Goal: Transaction & Acquisition: Purchase product/service

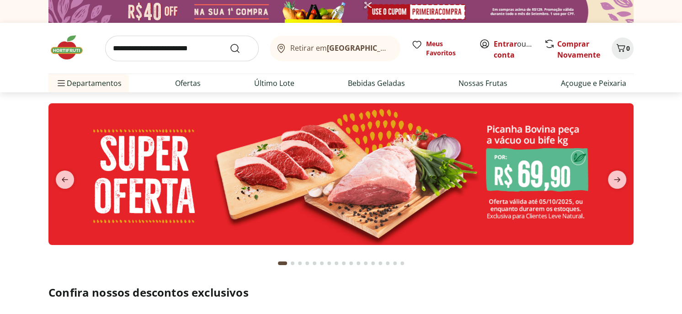
click at [138, 50] on input "search" at bounding box center [182, 49] width 154 height 26
type input "****"
click at [229, 43] on button "Submit Search" at bounding box center [240, 48] width 22 height 11
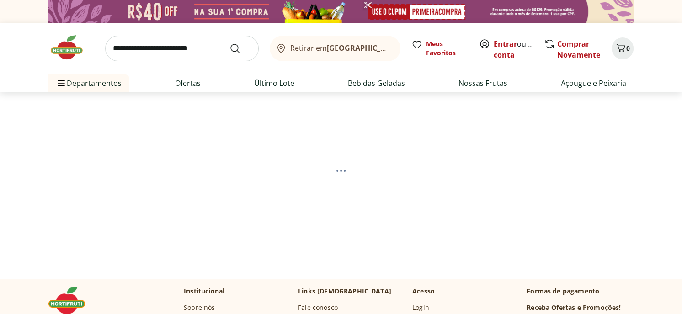
select select "**********"
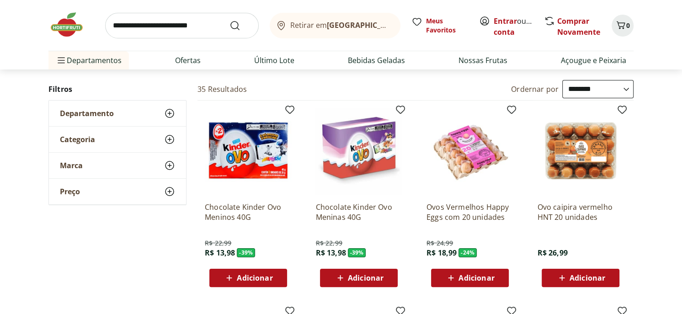
scroll to position [91, 0]
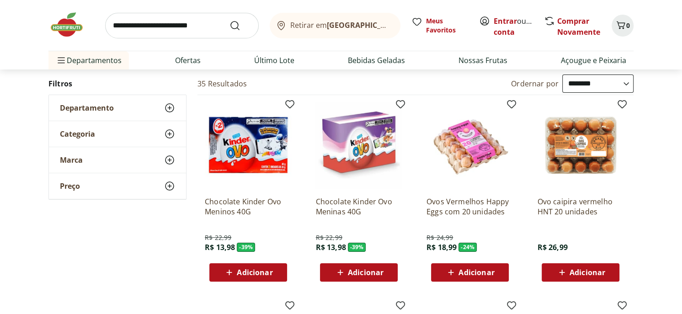
click at [472, 272] on span "Adicionar" at bounding box center [476, 272] width 36 height 7
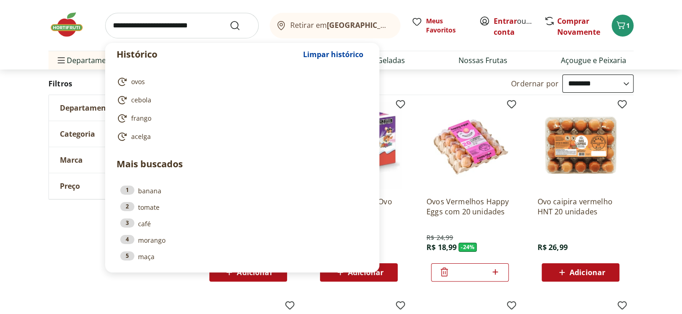
click at [117, 21] on input "search" at bounding box center [182, 26] width 154 height 26
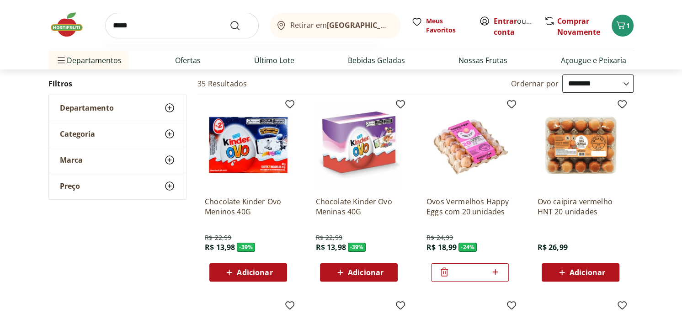
type input "*****"
click at [229, 20] on button "Submit Search" at bounding box center [240, 25] width 22 height 11
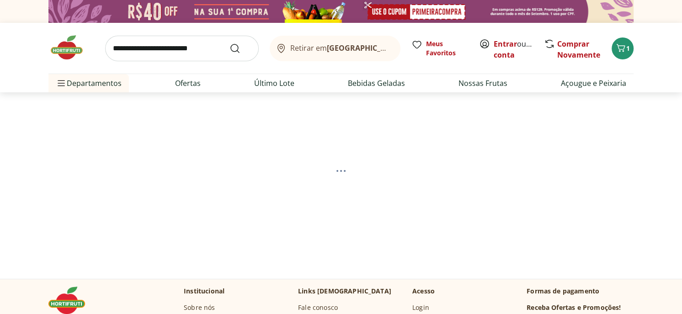
select select "**********"
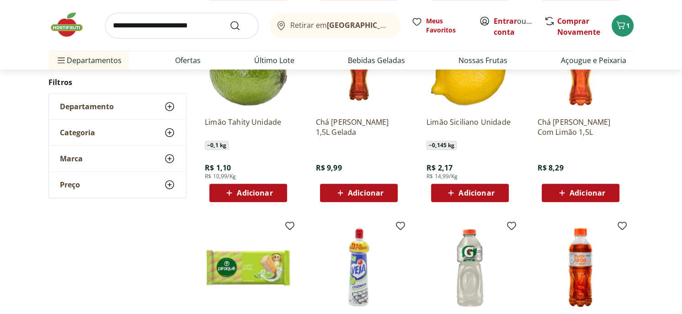
scroll to position [320, 0]
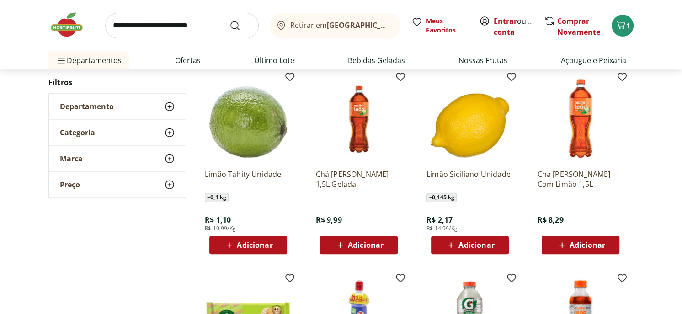
click at [259, 244] on span "Adicionar" at bounding box center [255, 244] width 36 height 7
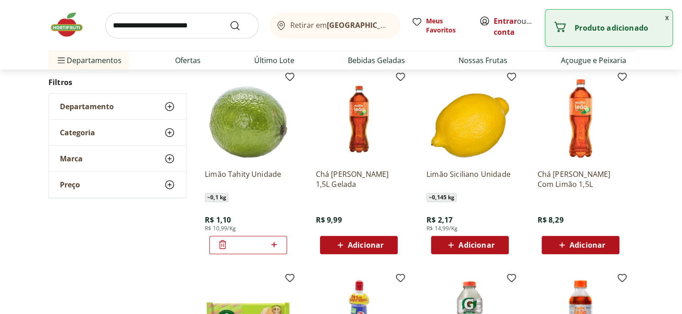
click at [275, 245] on icon at bounding box center [273, 244] width 11 height 11
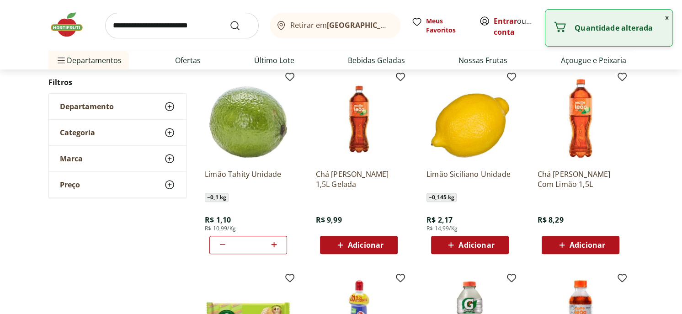
type input "*"
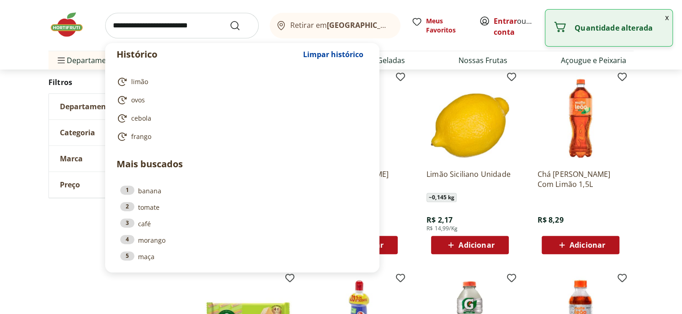
click at [124, 24] on input "search" at bounding box center [182, 26] width 154 height 26
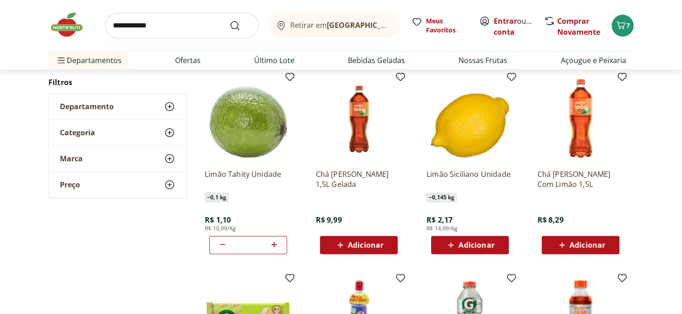
type input "**********"
click at [229, 20] on button "Submit Search" at bounding box center [240, 25] width 22 height 11
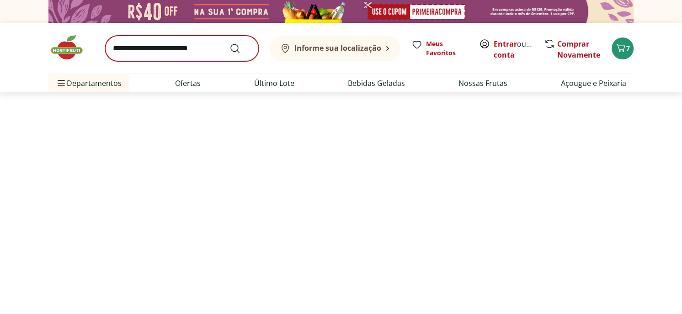
select select "**********"
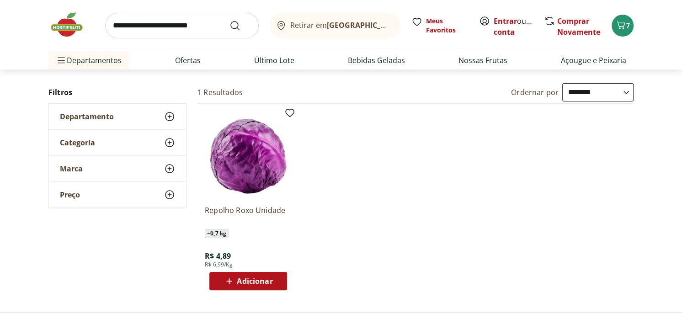
scroll to position [91, 0]
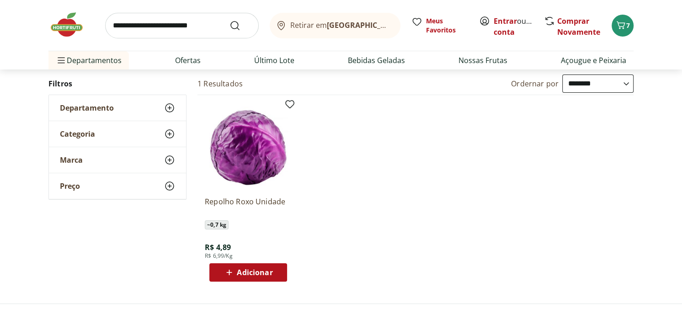
click at [262, 275] on span "Adicionar" at bounding box center [255, 272] width 36 height 7
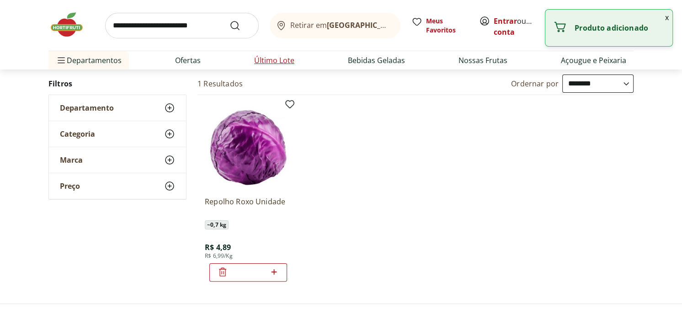
click at [280, 61] on link "Último Lote" at bounding box center [274, 60] width 40 height 11
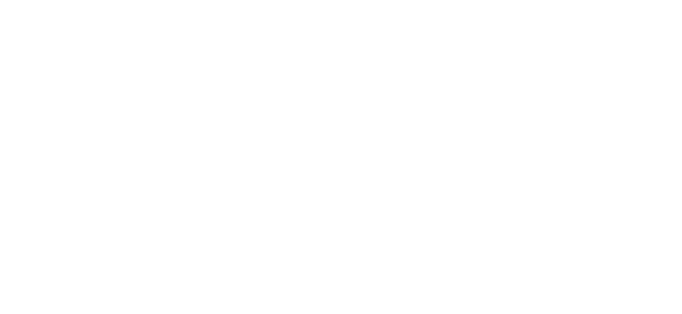
select select "**********"
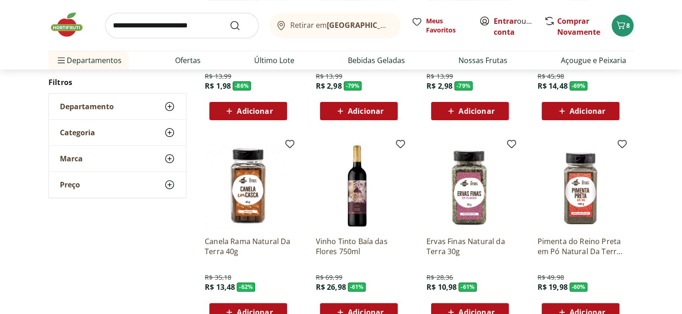
scroll to position [274, 0]
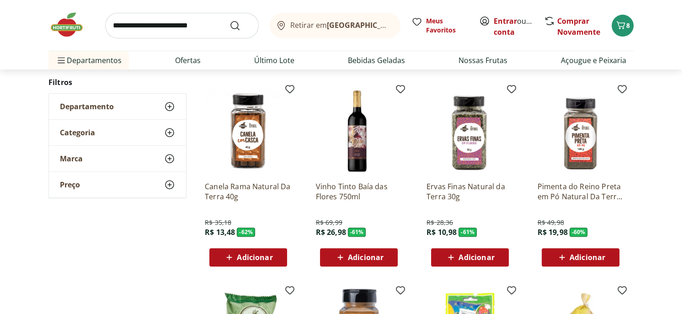
click at [358, 255] on span "Adicionar" at bounding box center [366, 257] width 36 height 7
click at [463, 258] on span "Adicionar" at bounding box center [476, 257] width 36 height 7
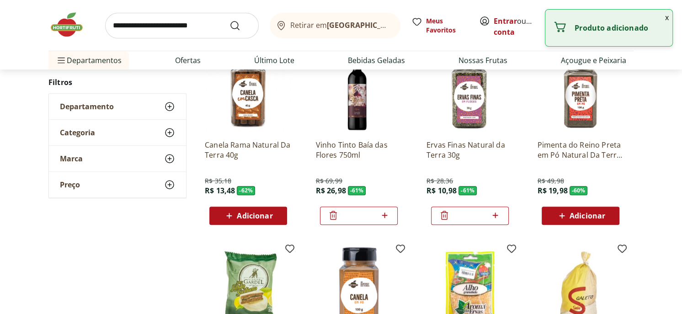
scroll to position [366, 0]
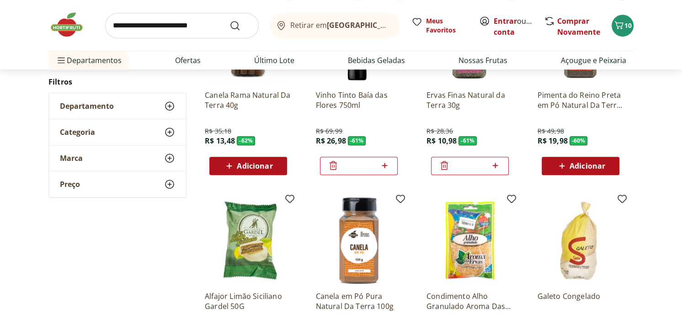
click at [384, 164] on icon at bounding box center [384, 165] width 5 height 5
type input "*"
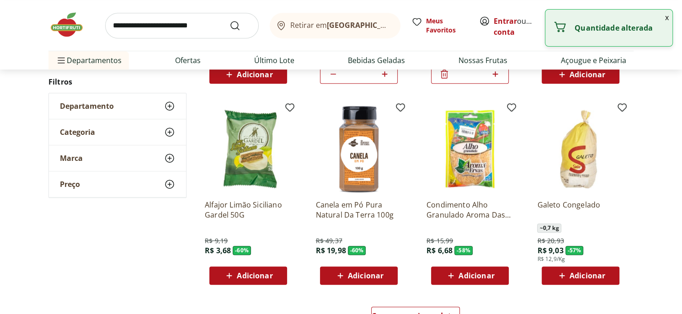
scroll to position [548, 0]
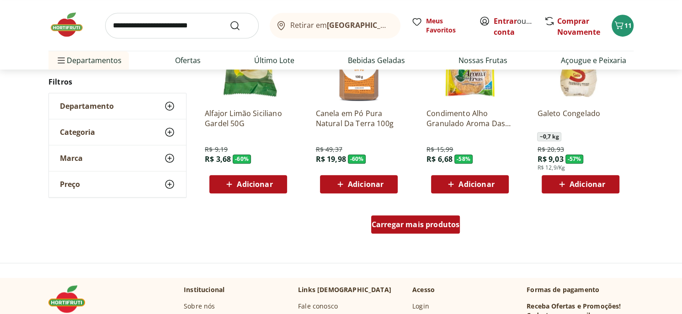
click at [418, 221] on span "Carregar mais produtos" at bounding box center [415, 224] width 88 height 7
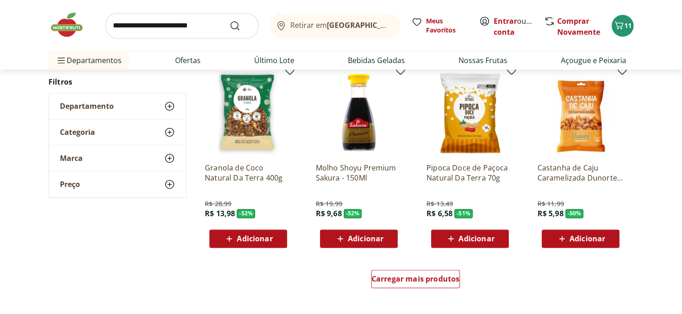
scroll to position [1142, 0]
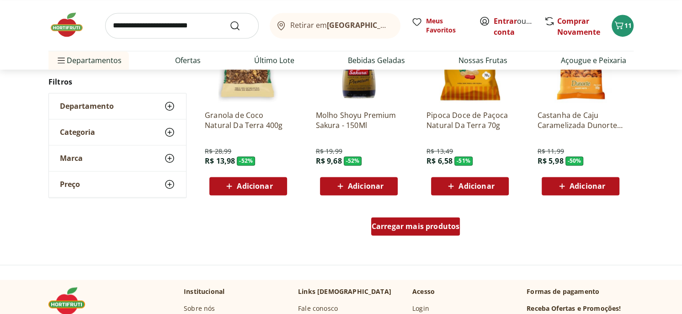
click at [396, 228] on span "Carregar mais produtos" at bounding box center [415, 226] width 88 height 7
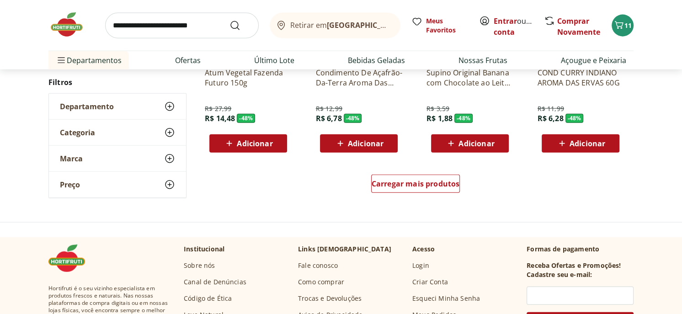
scroll to position [1782, 0]
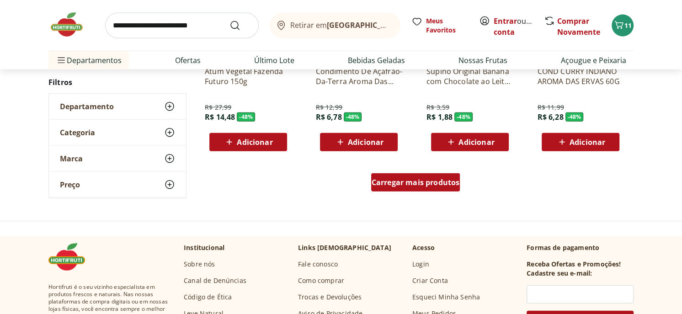
click at [436, 181] on span "Carregar mais produtos" at bounding box center [415, 182] width 88 height 7
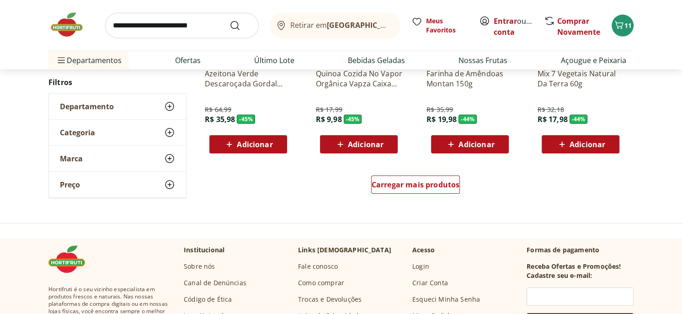
scroll to position [2376, 0]
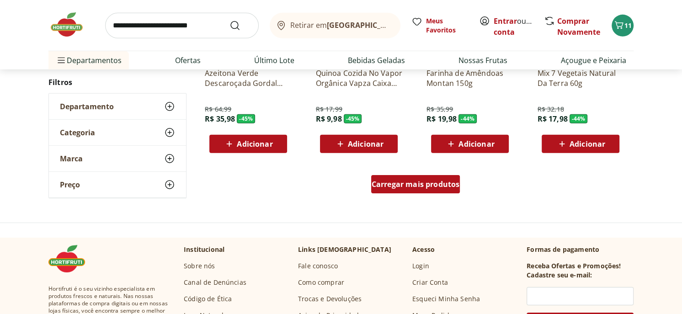
click at [448, 185] on span "Carregar mais produtos" at bounding box center [415, 183] width 88 height 7
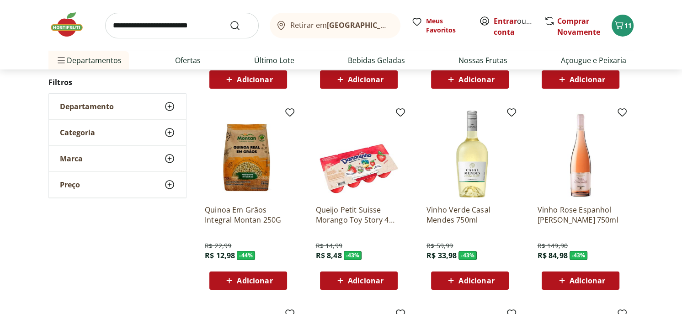
scroll to position [2650, 0]
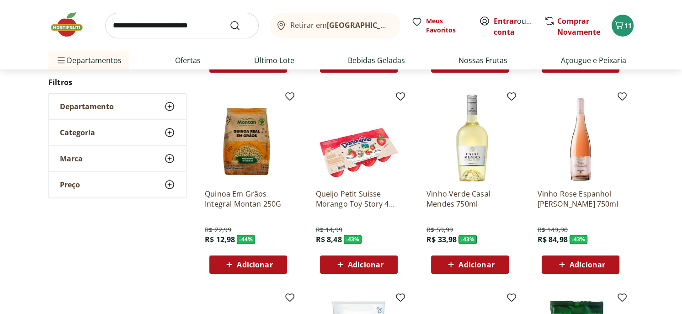
click at [455, 263] on icon at bounding box center [450, 264] width 11 height 11
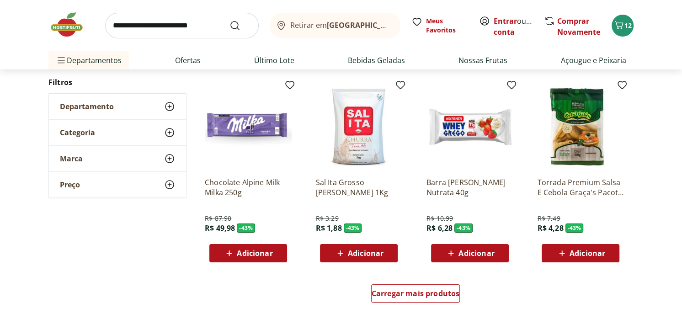
scroll to position [2878, 0]
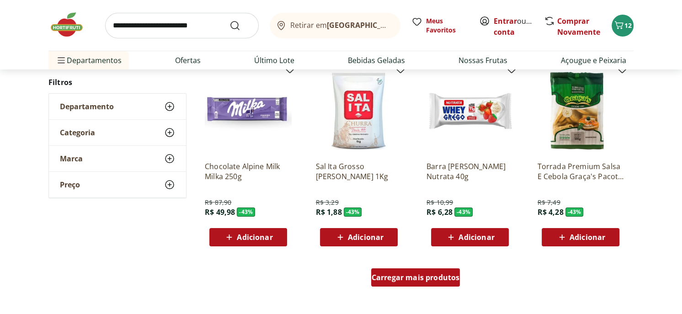
click at [408, 276] on span "Carregar mais produtos" at bounding box center [415, 277] width 88 height 7
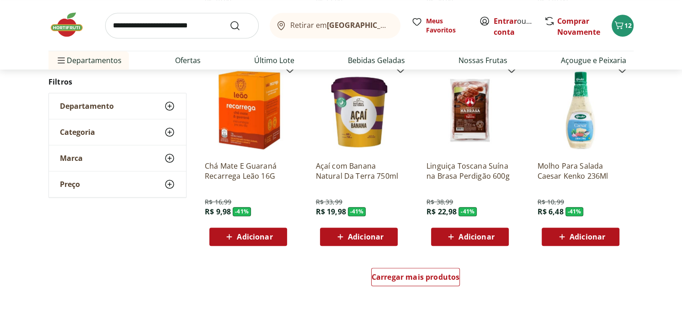
scroll to position [3564, 0]
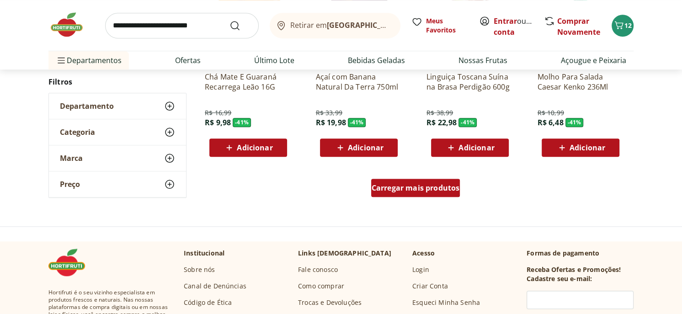
click at [440, 191] on span "Carregar mais produtos" at bounding box center [415, 187] width 88 height 7
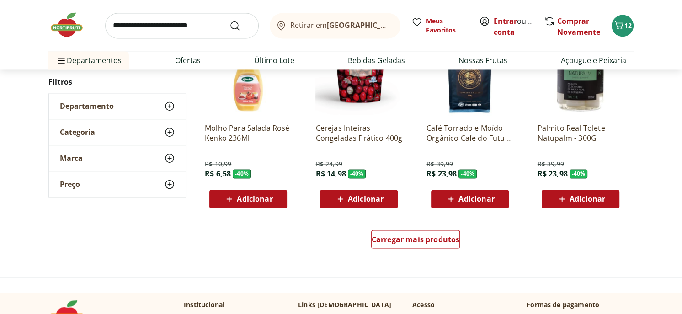
scroll to position [4158, 0]
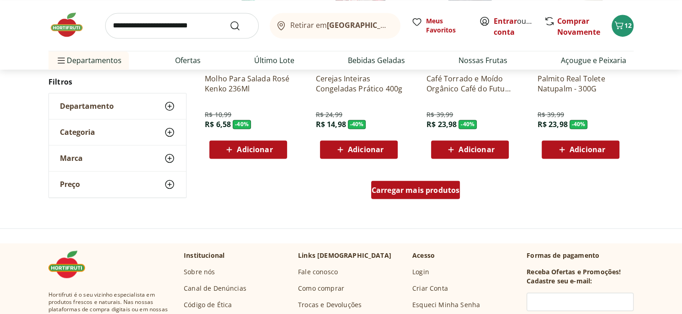
click at [410, 191] on span "Carregar mais produtos" at bounding box center [415, 189] width 88 height 7
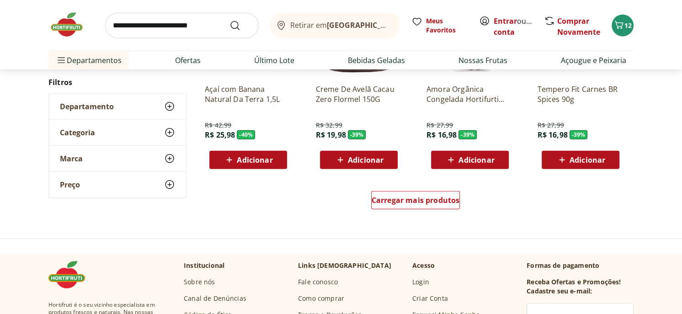
scroll to position [4752, 0]
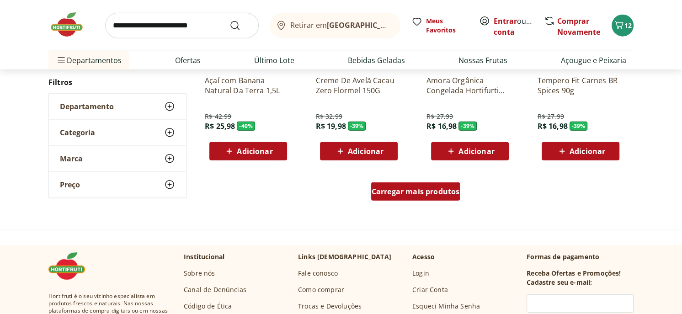
click at [425, 189] on span "Carregar mais produtos" at bounding box center [415, 191] width 88 height 7
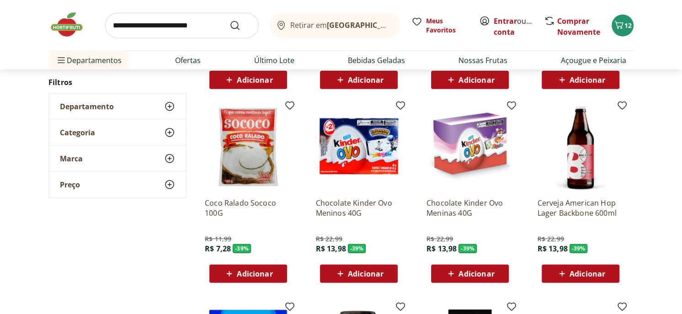
scroll to position [4843, 0]
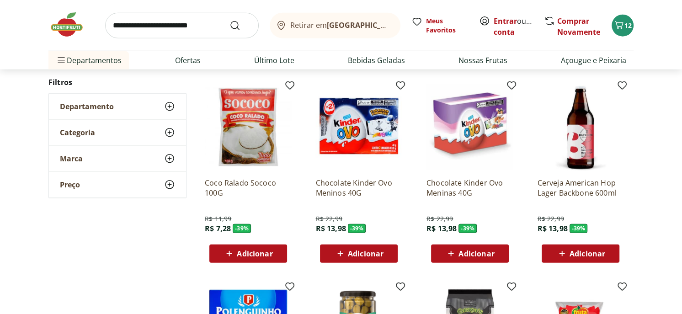
click at [579, 253] on span "Adicionar" at bounding box center [587, 253] width 36 height 7
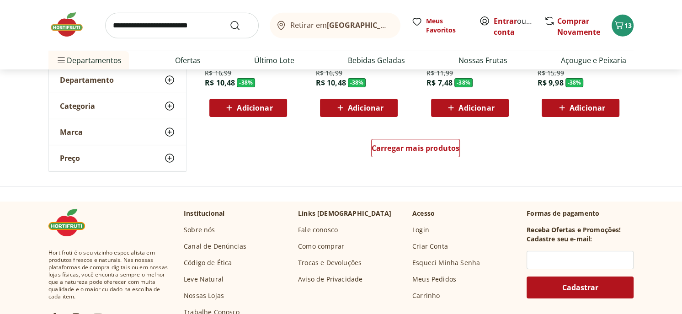
scroll to position [5391, 0]
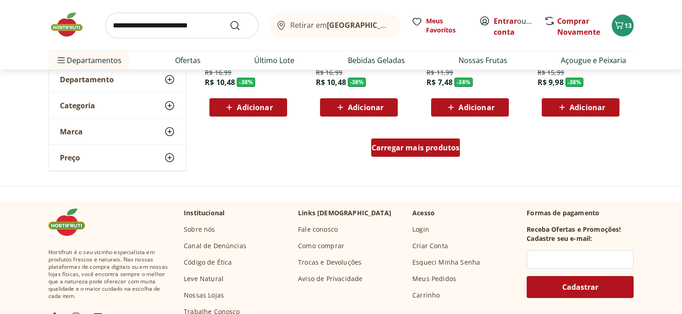
click at [429, 149] on span "Carregar mais produtos" at bounding box center [415, 147] width 88 height 7
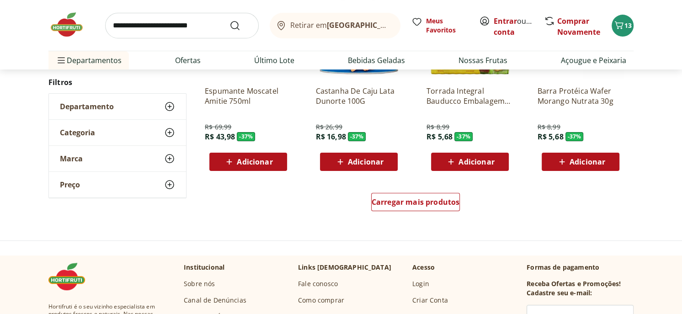
scroll to position [5940, 0]
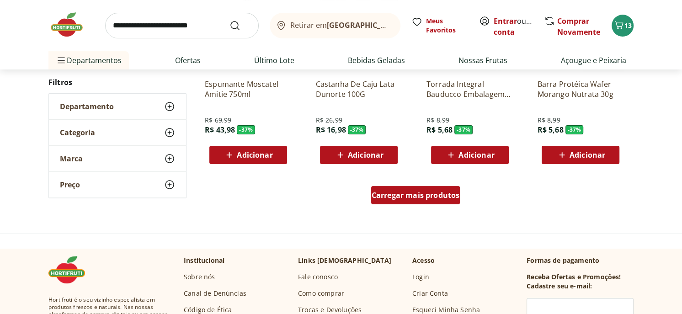
click at [403, 193] on span "Carregar mais produtos" at bounding box center [415, 194] width 88 height 7
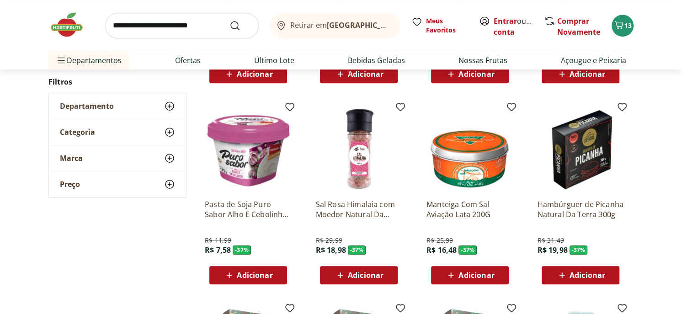
scroll to position [6259, 0]
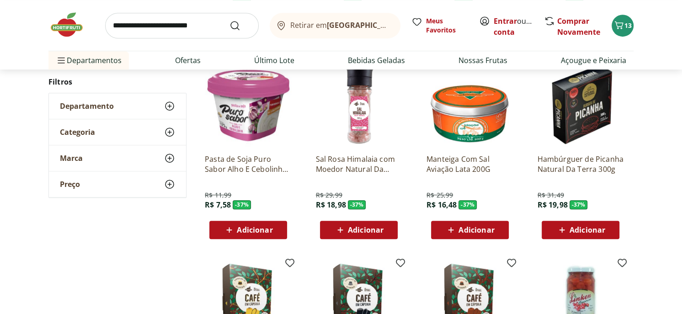
click at [473, 229] on span "Adicionar" at bounding box center [476, 229] width 36 height 7
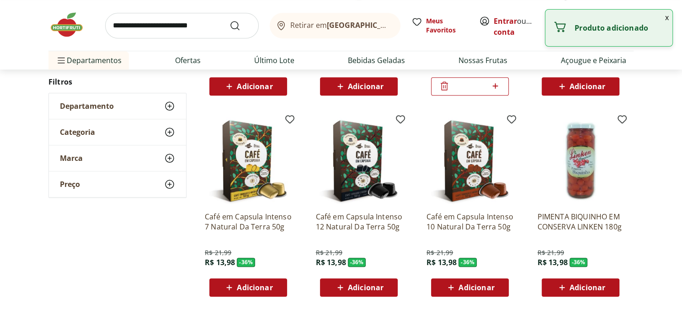
scroll to position [6442, 0]
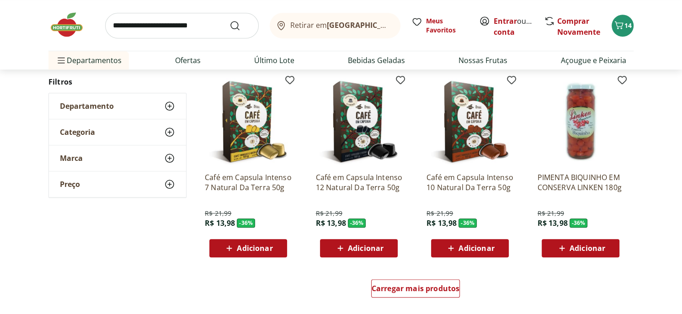
click at [563, 244] on icon at bounding box center [561, 248] width 11 height 11
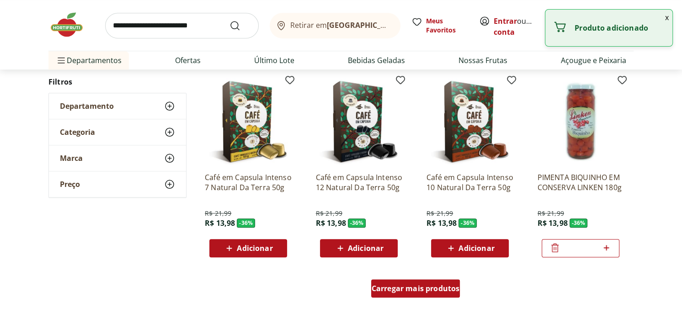
click at [400, 287] on span "Carregar mais produtos" at bounding box center [415, 288] width 88 height 7
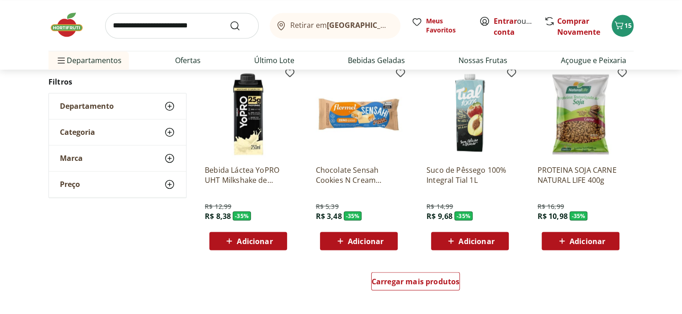
scroll to position [7082, 0]
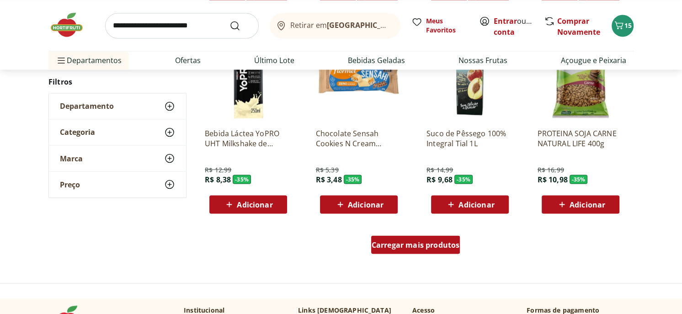
click at [429, 242] on span "Carregar mais produtos" at bounding box center [415, 244] width 88 height 7
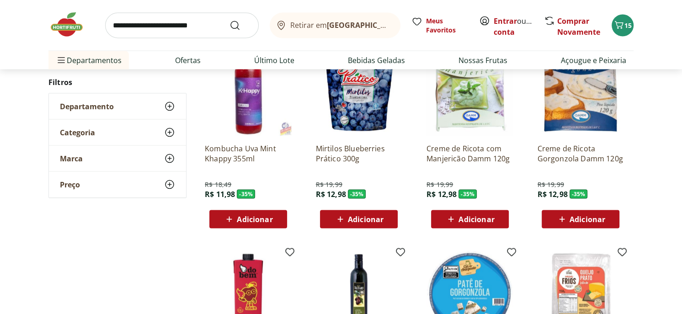
scroll to position [7265, 0]
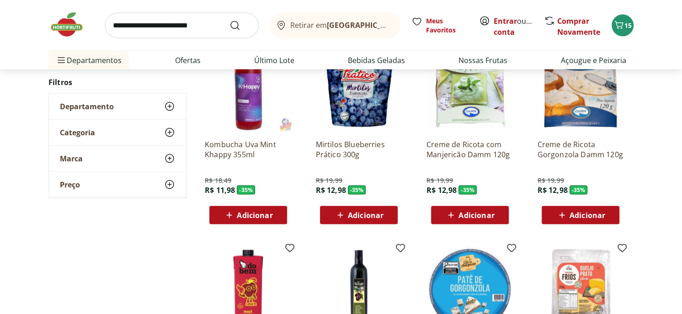
click at [576, 212] on span "Adicionar" at bounding box center [587, 215] width 36 height 7
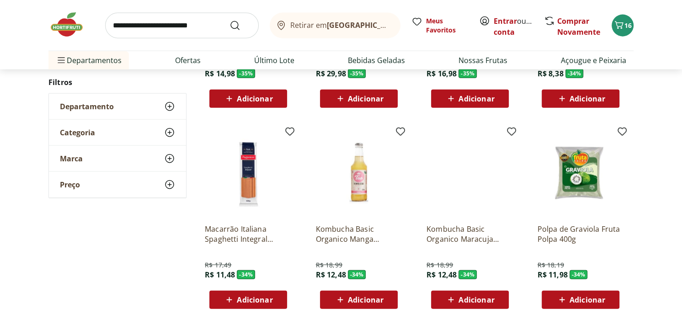
scroll to position [7630, 0]
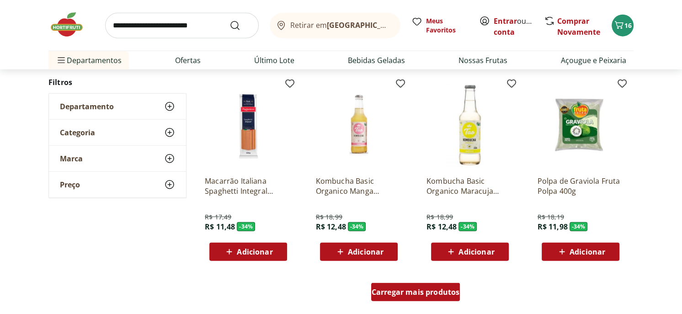
click at [413, 290] on span "Carregar mais produtos" at bounding box center [415, 291] width 88 height 7
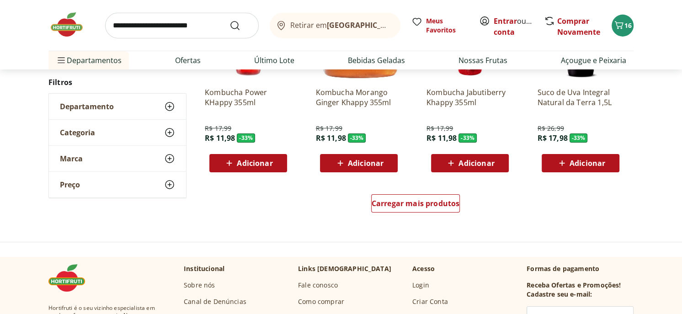
scroll to position [8315, 0]
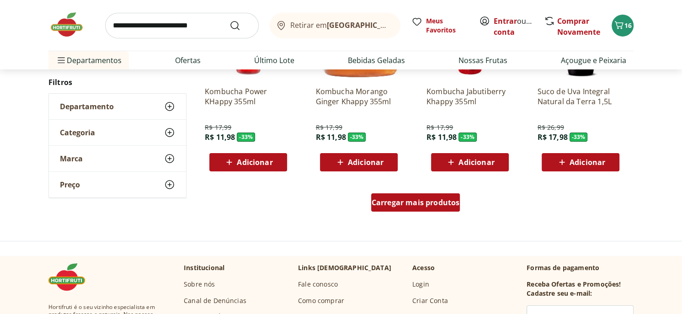
click at [429, 201] on span "Carregar mais produtos" at bounding box center [415, 202] width 88 height 7
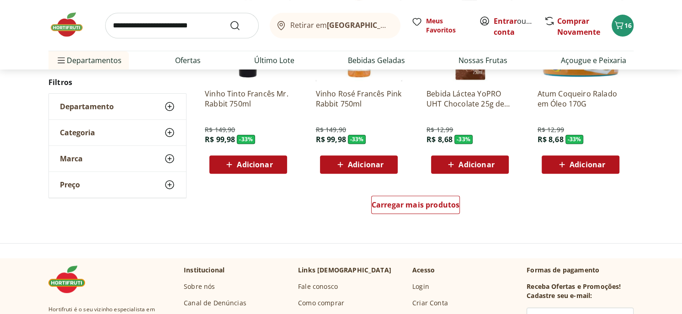
scroll to position [8909, 0]
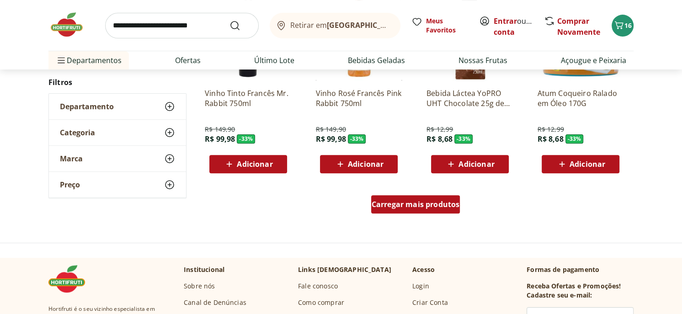
click at [407, 201] on span "Carregar mais produtos" at bounding box center [415, 204] width 88 height 7
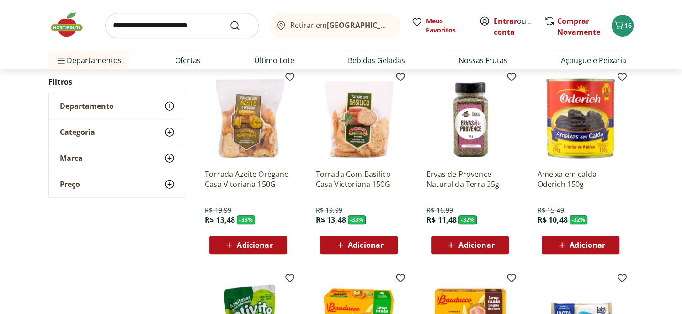
scroll to position [9229, 0]
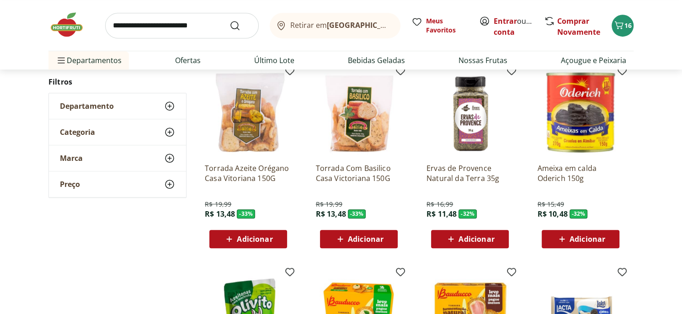
click at [476, 236] on span "Adicionar" at bounding box center [476, 238] width 36 height 7
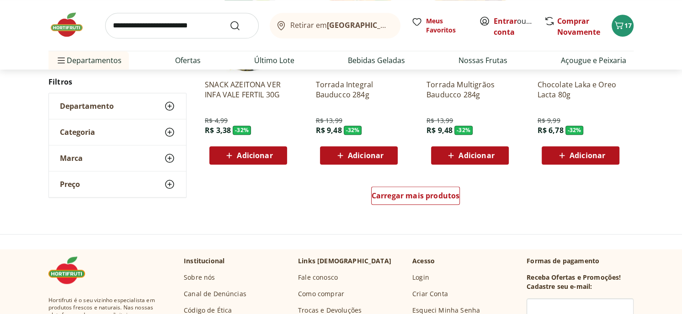
scroll to position [9549, 0]
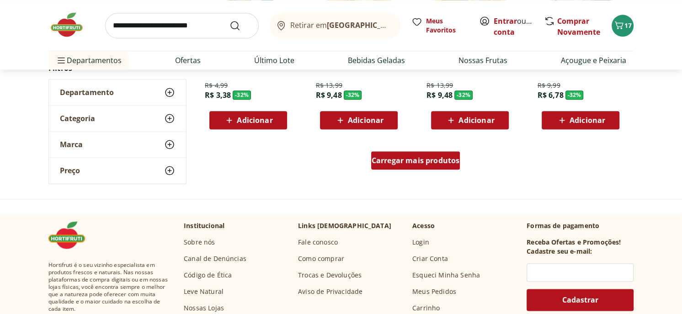
click at [423, 157] on span "Carregar mais produtos" at bounding box center [415, 160] width 88 height 7
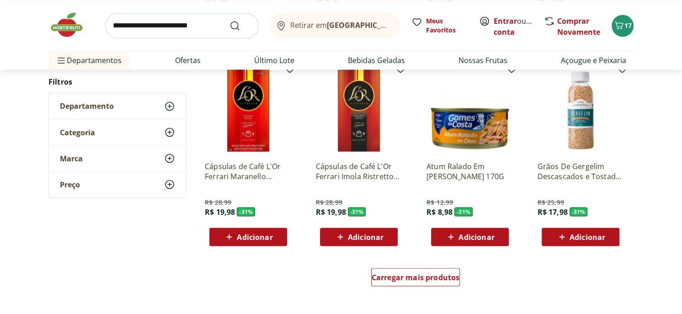
scroll to position [10052, 0]
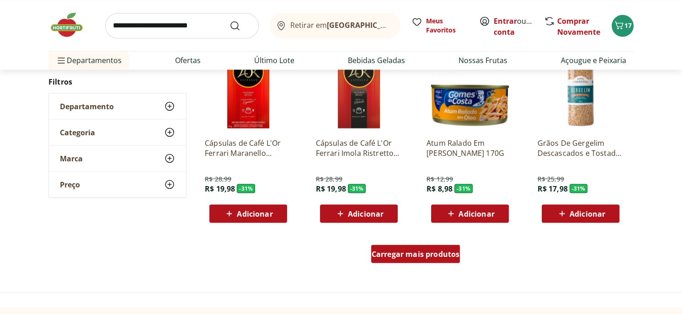
click at [404, 250] on span "Carregar mais produtos" at bounding box center [415, 253] width 88 height 7
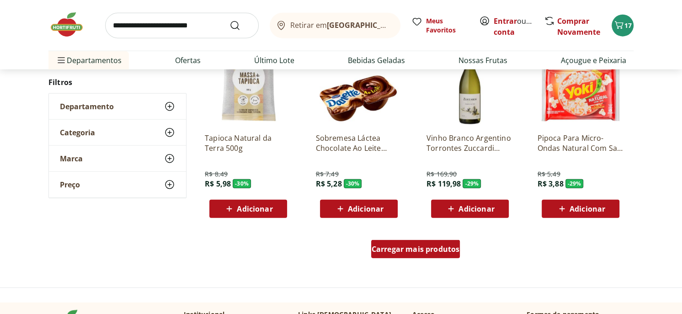
scroll to position [10691, 0]
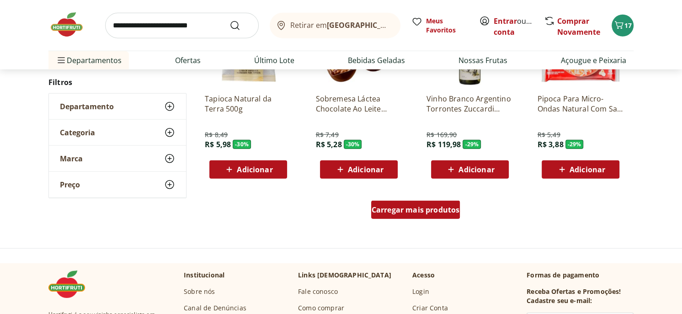
click at [424, 209] on span "Carregar mais produtos" at bounding box center [415, 209] width 88 height 7
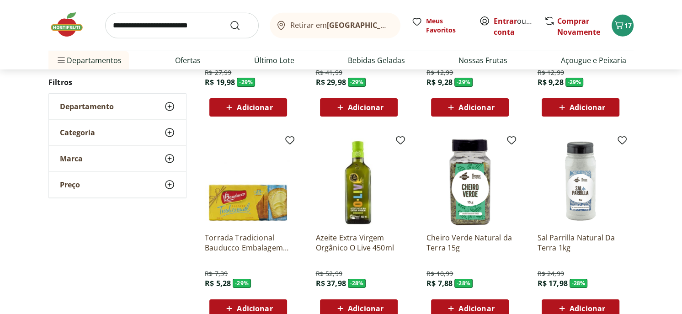
scroll to position [11239, 0]
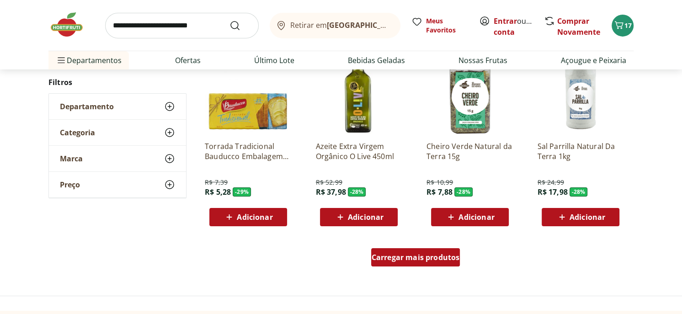
click at [414, 250] on div "Carregar mais produtos" at bounding box center [415, 257] width 89 height 18
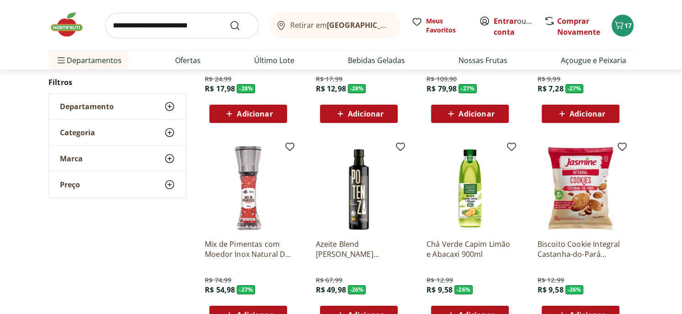
scroll to position [11559, 0]
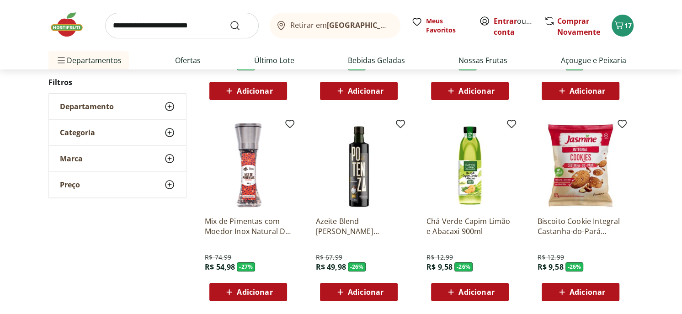
click at [473, 288] on span "Adicionar" at bounding box center [476, 291] width 36 height 7
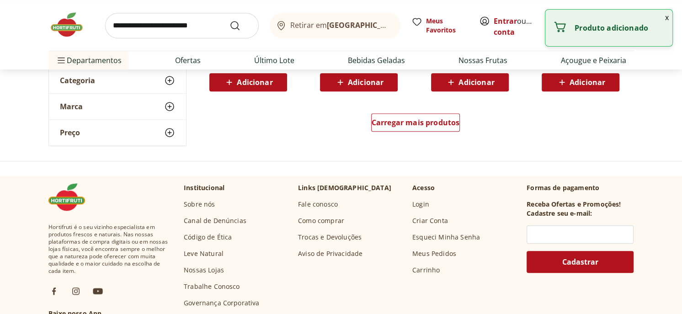
scroll to position [11970, 0]
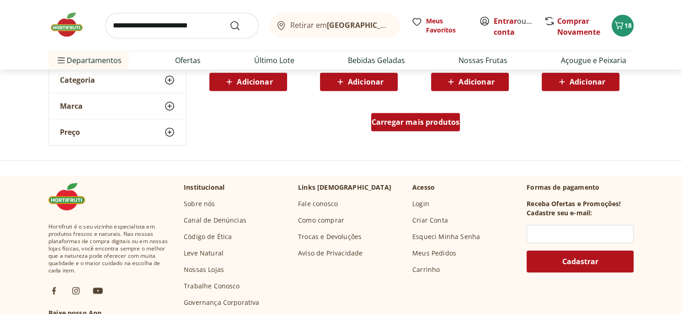
click at [429, 119] on span "Carregar mais produtos" at bounding box center [415, 121] width 88 height 7
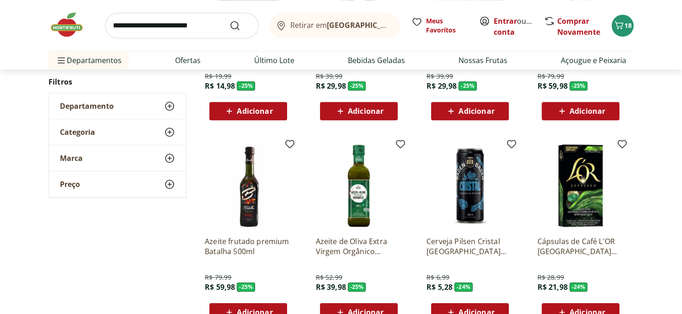
scroll to position [12427, 0]
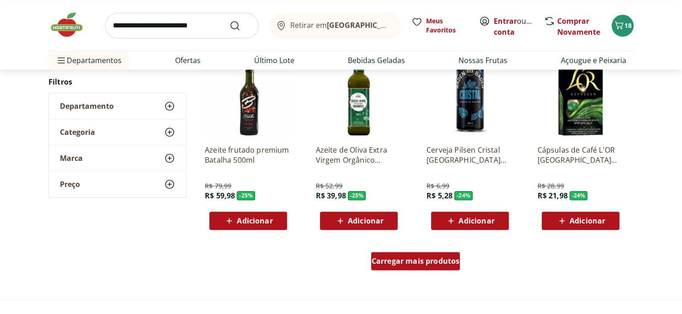
click at [424, 258] on span "Carregar mais produtos" at bounding box center [415, 260] width 88 height 7
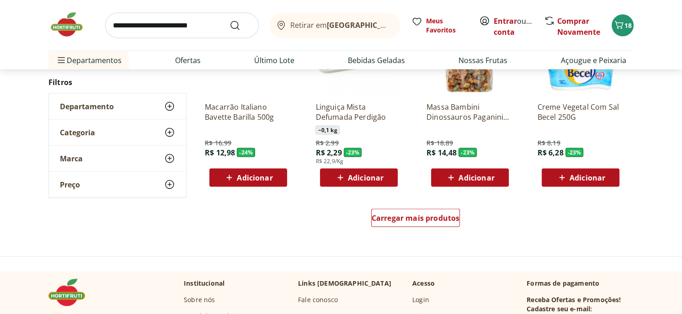
scroll to position [13067, 0]
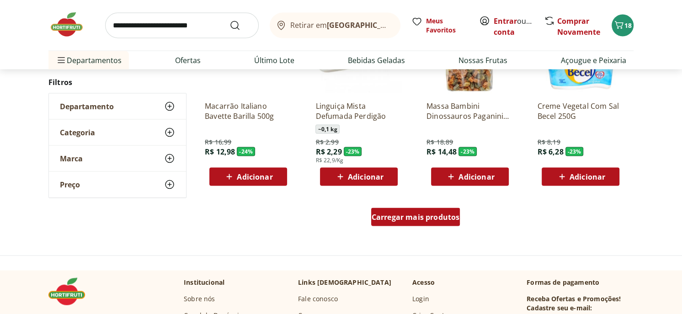
click at [387, 220] on div "Carregar mais produtos" at bounding box center [415, 217] width 89 height 18
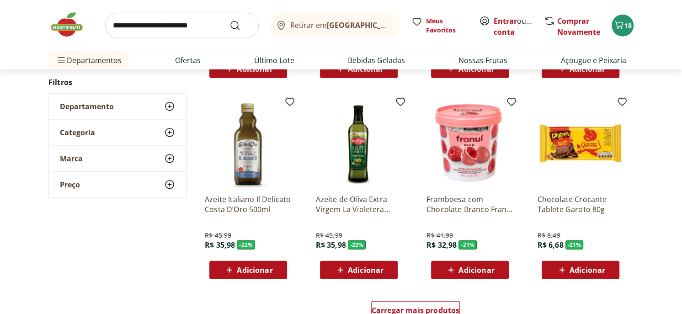
scroll to position [13615, 0]
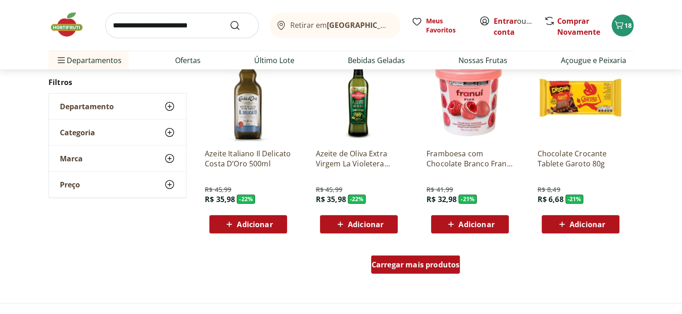
click at [419, 257] on div "Carregar mais produtos" at bounding box center [415, 264] width 89 height 18
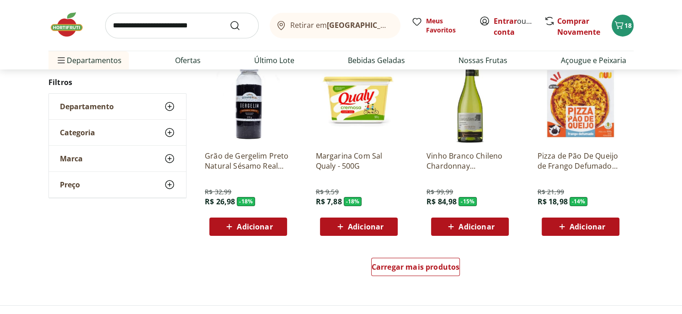
scroll to position [14209, 0]
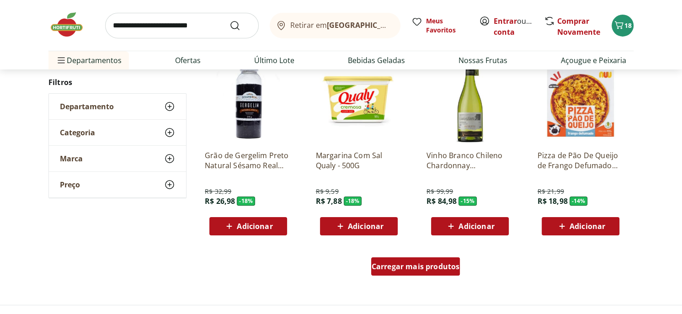
click at [429, 266] on span "Carregar mais produtos" at bounding box center [415, 266] width 88 height 7
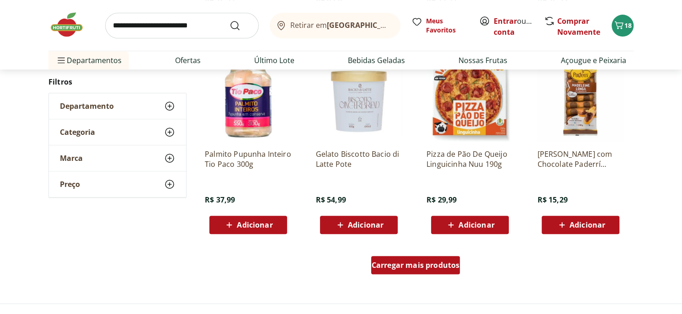
scroll to position [14849, 0]
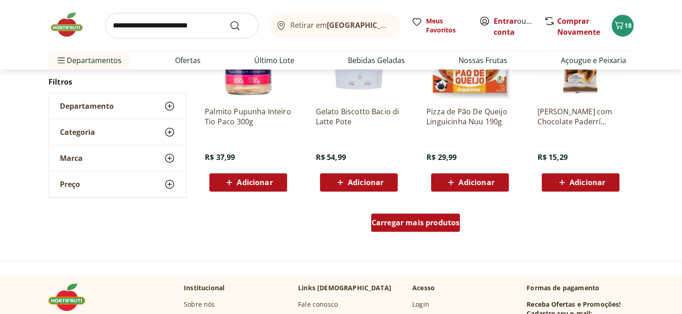
click at [430, 224] on span "Carregar mais produtos" at bounding box center [415, 222] width 88 height 7
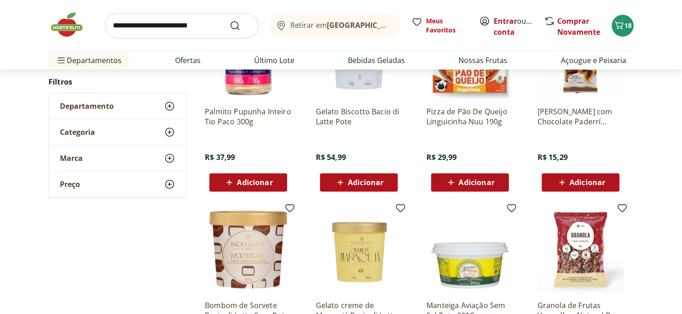
scroll to position [14895, 0]
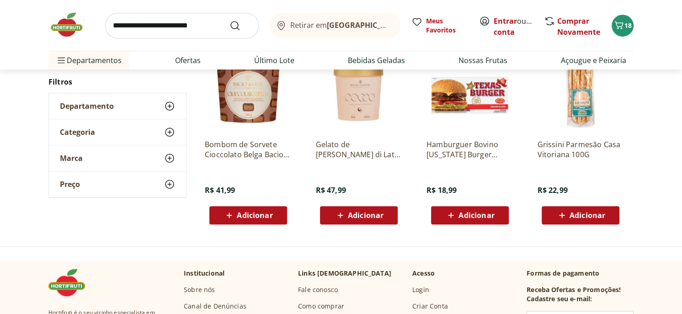
scroll to position [415, 0]
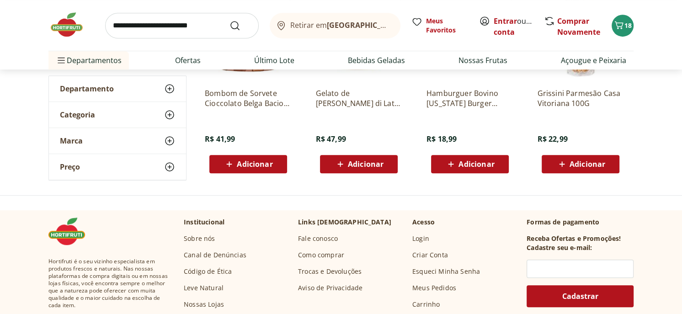
click at [154, 27] on input "search" at bounding box center [182, 26] width 154 height 26
type input "**********"
click at [229, 20] on button "Submit Search" at bounding box center [240, 25] width 22 height 11
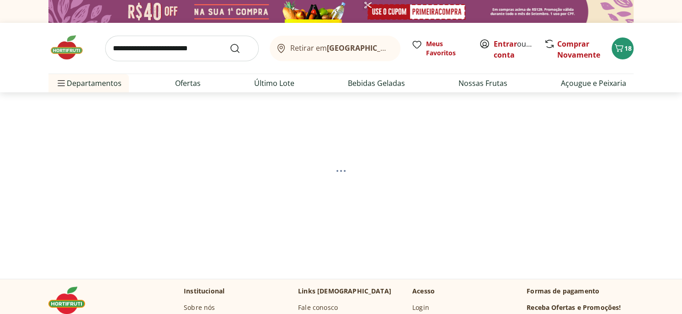
select select "**********"
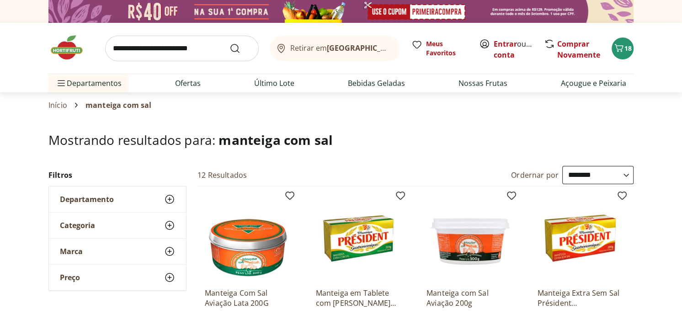
scroll to position [46, 0]
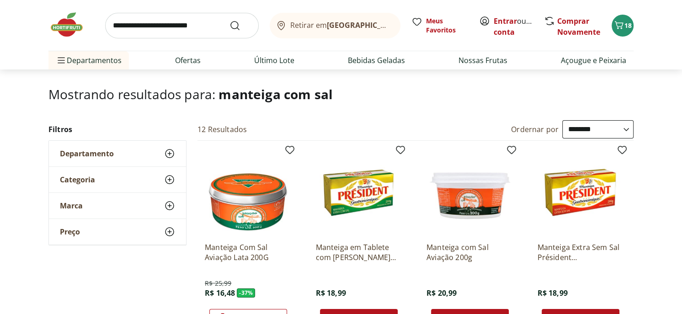
click at [626, 130] on select "**********" at bounding box center [597, 129] width 71 height 18
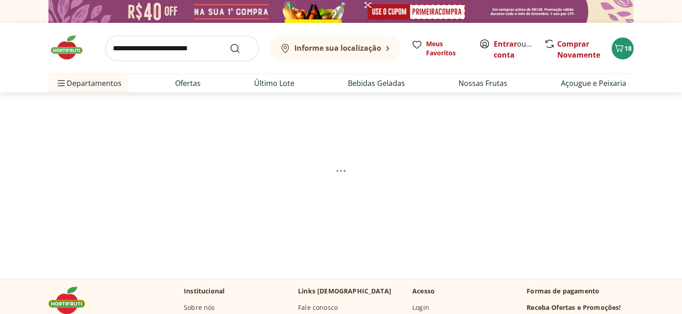
select select "*********"
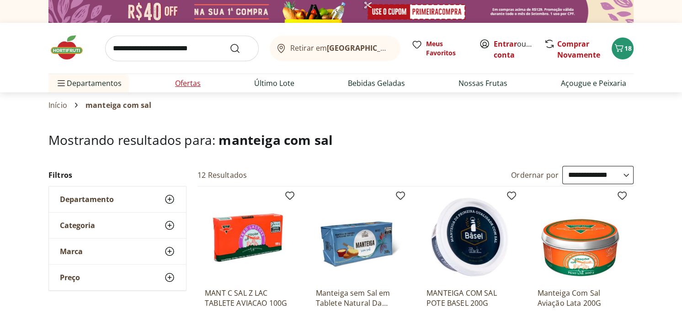
click at [185, 82] on link "Ofertas" at bounding box center [188, 83] width 26 height 11
select select "**********"
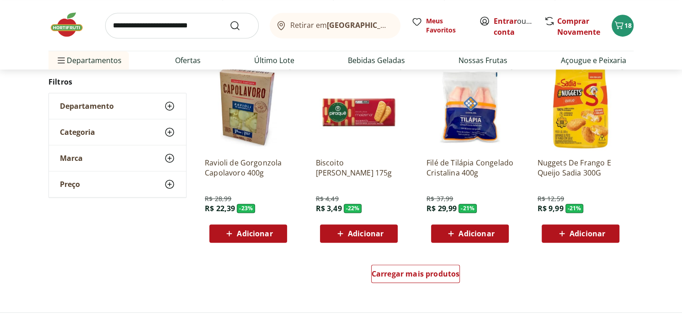
scroll to position [503, 0]
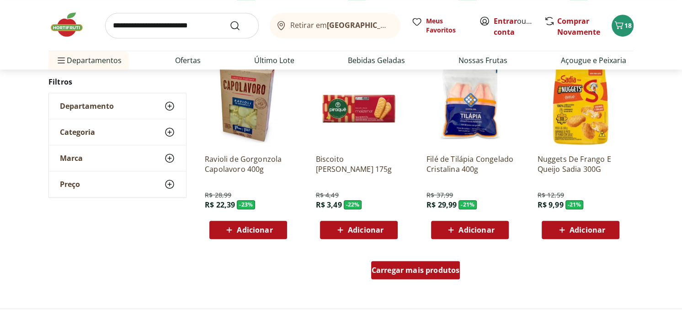
click at [427, 271] on span "Carregar mais produtos" at bounding box center [415, 269] width 88 height 7
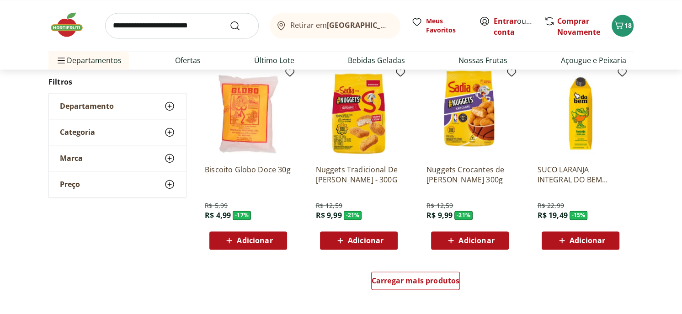
scroll to position [1142, 0]
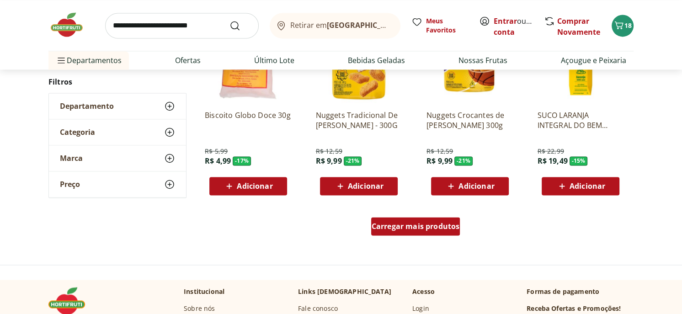
click at [419, 225] on span "Carregar mais produtos" at bounding box center [415, 226] width 88 height 7
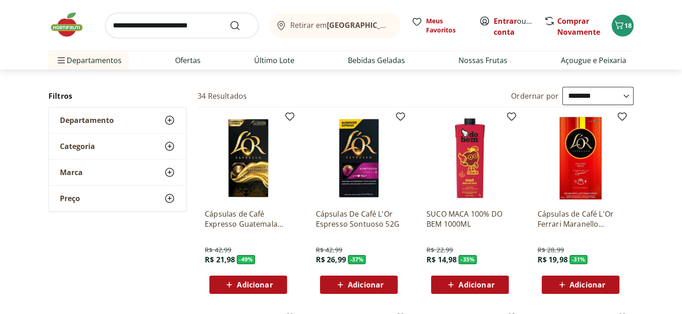
scroll to position [0, 0]
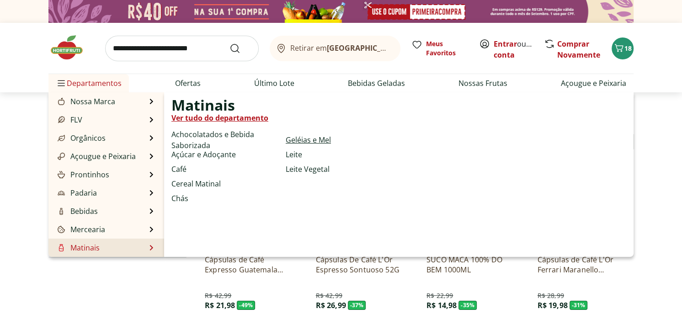
click at [315, 139] on link "Geléias e Mel" at bounding box center [308, 139] width 45 height 11
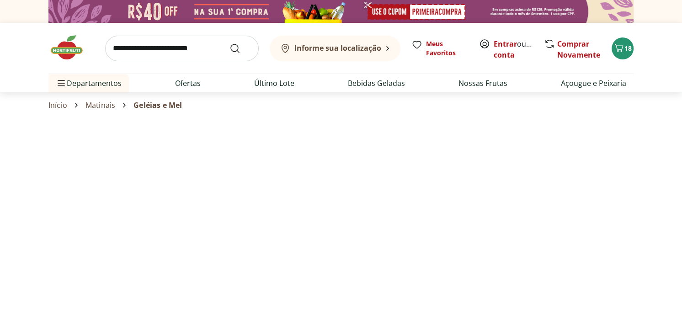
select select "**********"
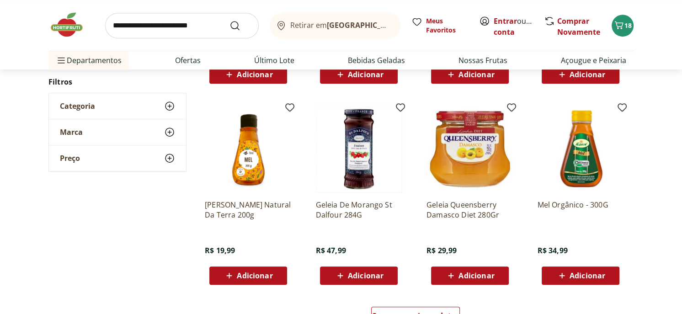
scroll to position [548, 0]
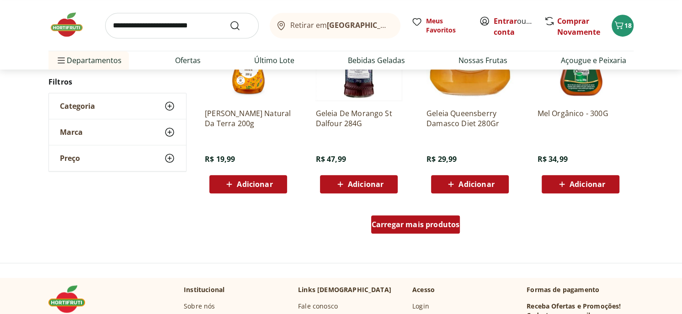
click at [408, 231] on div "Carregar mais produtos" at bounding box center [415, 224] width 89 height 18
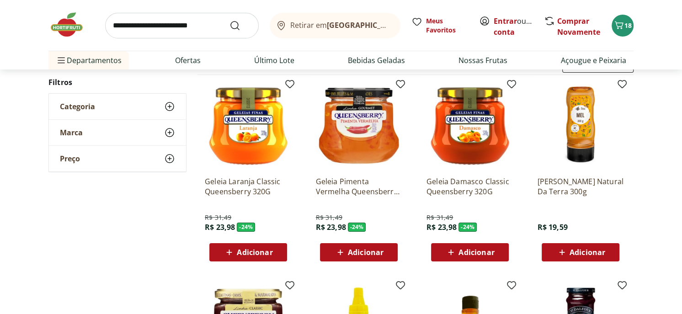
scroll to position [46, 0]
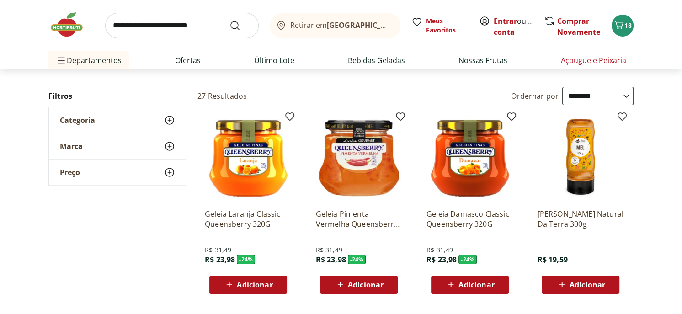
click at [585, 60] on link "Açougue e Peixaria" at bounding box center [593, 60] width 65 height 11
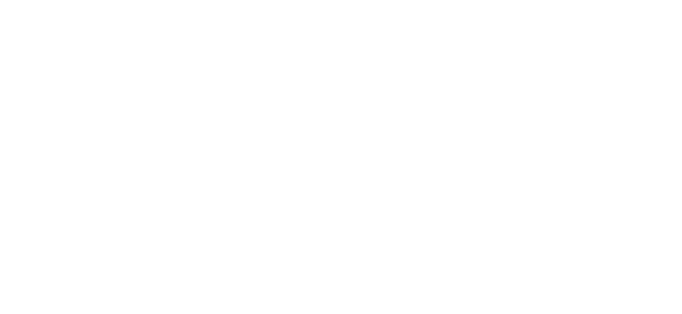
select select "**********"
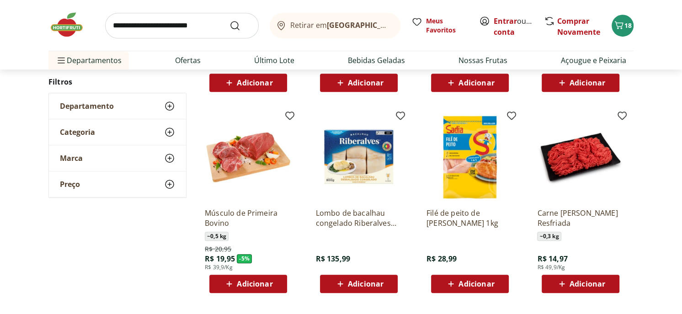
scroll to position [503, 0]
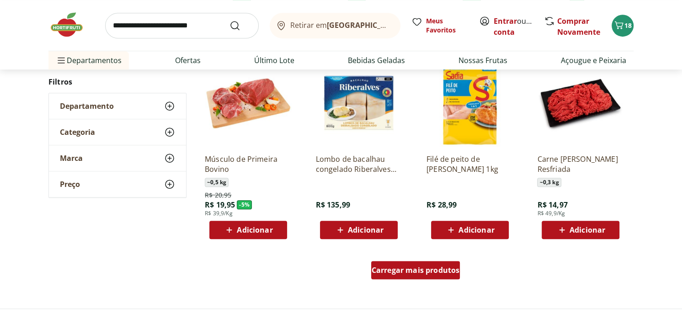
click at [445, 273] on span "Carregar mais produtos" at bounding box center [415, 269] width 88 height 7
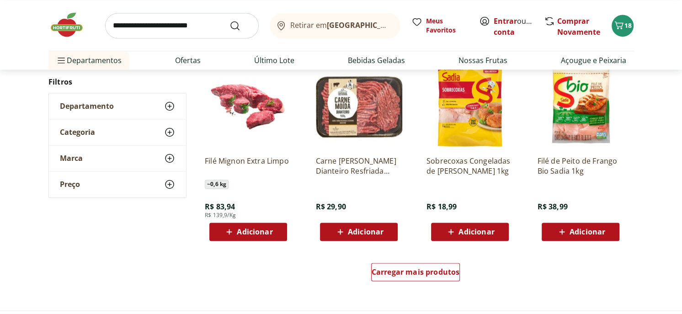
scroll to position [1142, 0]
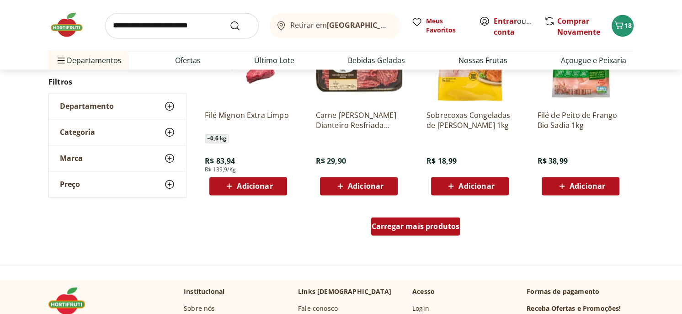
click at [440, 228] on span "Carregar mais produtos" at bounding box center [415, 226] width 88 height 7
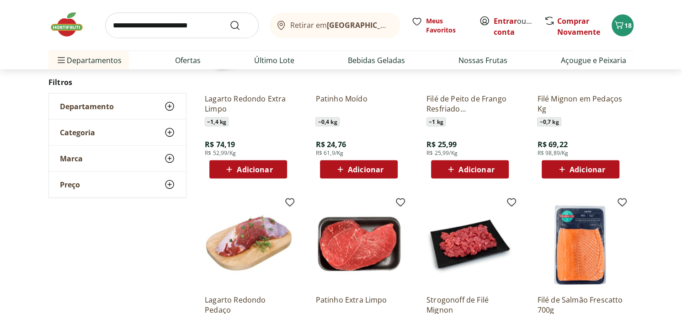
scroll to position [1690, 0]
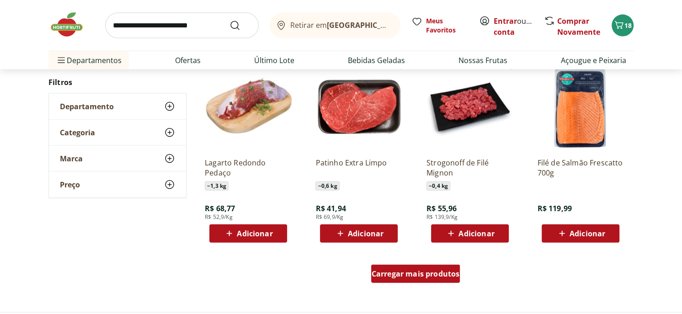
click at [424, 273] on span "Carregar mais produtos" at bounding box center [415, 273] width 88 height 7
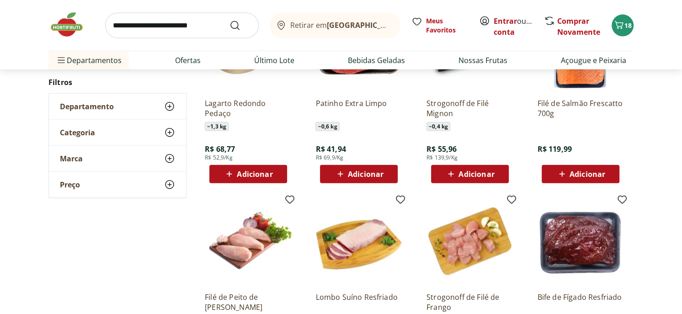
scroll to position [1828, 0]
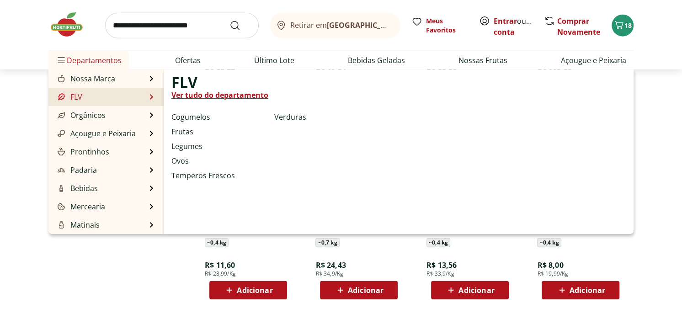
click at [217, 93] on link "Ver tudo do departamento" at bounding box center [219, 95] width 97 height 11
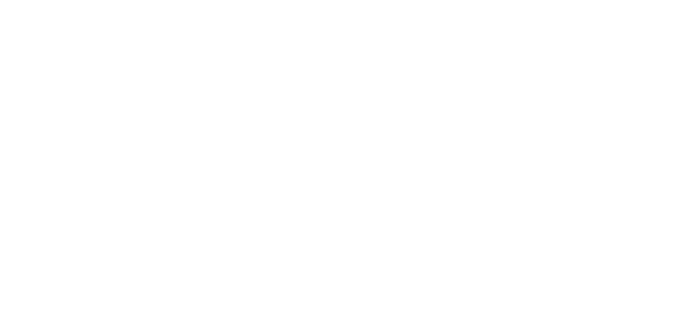
select select "**********"
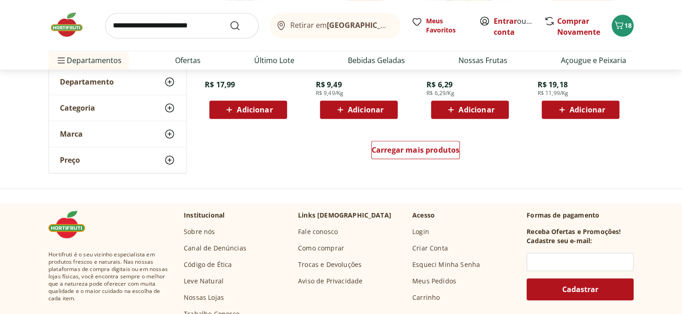
scroll to position [548, 0]
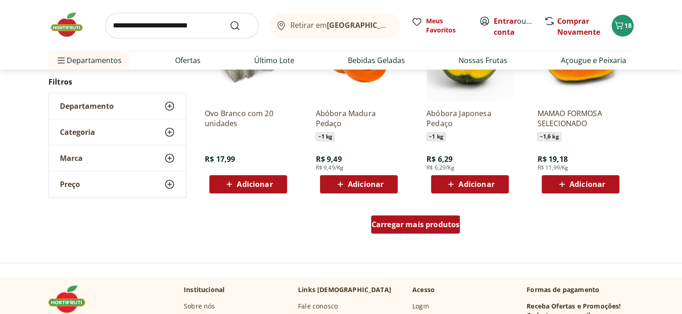
click at [417, 217] on div "Carregar mais produtos" at bounding box center [415, 224] width 89 height 18
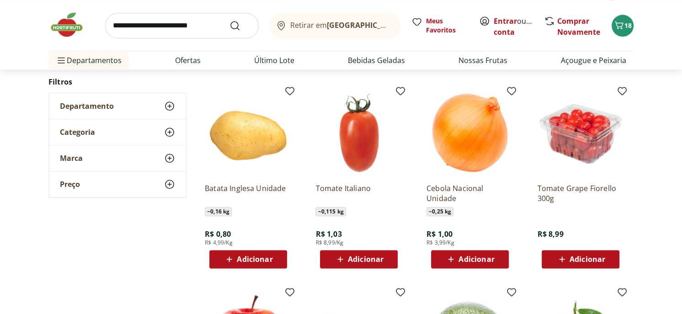
scroll to position [914, 0]
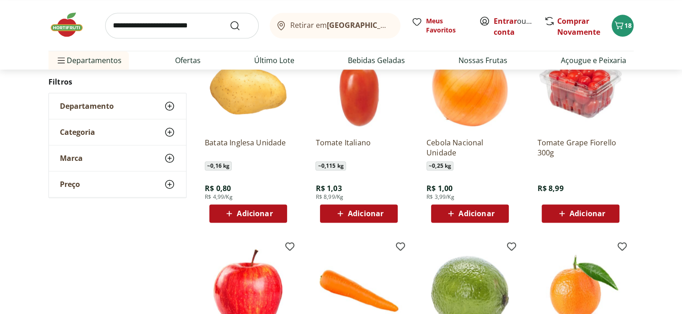
click at [251, 210] on span "Adicionar" at bounding box center [255, 213] width 36 height 7
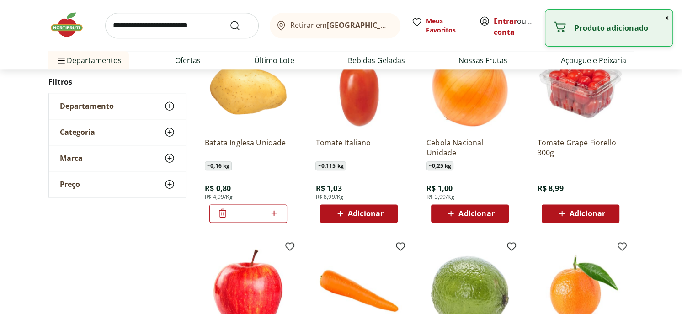
click at [279, 213] on icon at bounding box center [273, 212] width 11 height 11
type input "*"
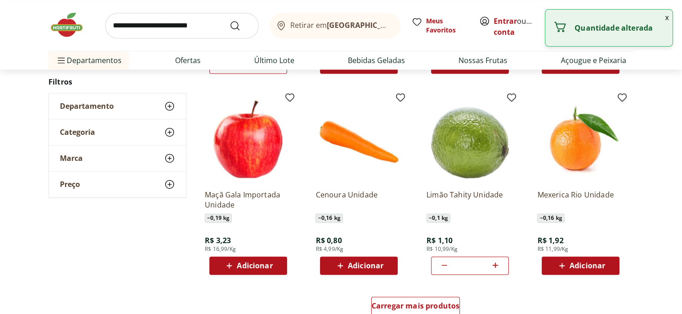
scroll to position [1097, 0]
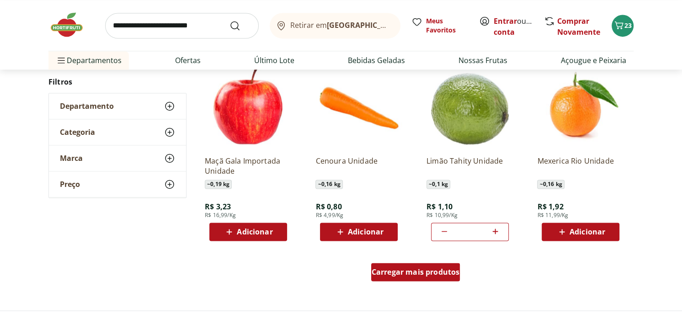
click at [405, 268] on span "Carregar mais produtos" at bounding box center [415, 271] width 88 height 7
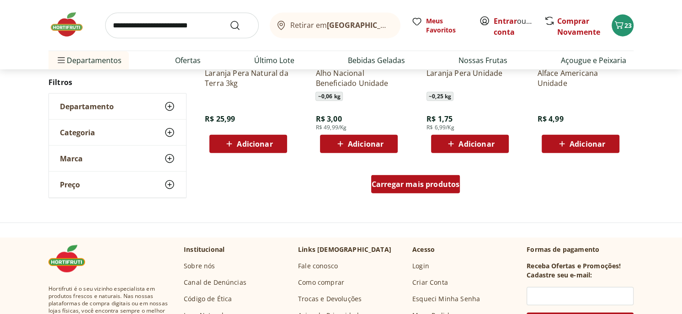
scroll to position [1782, 0]
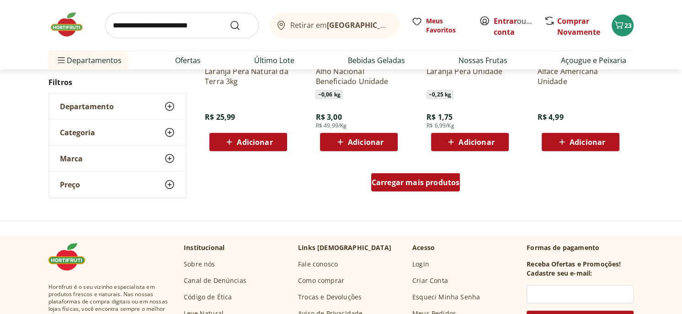
click at [407, 180] on span "Carregar mais produtos" at bounding box center [415, 182] width 88 height 7
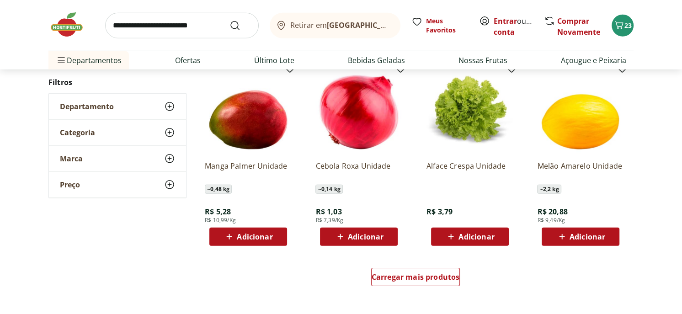
scroll to position [2284, 0]
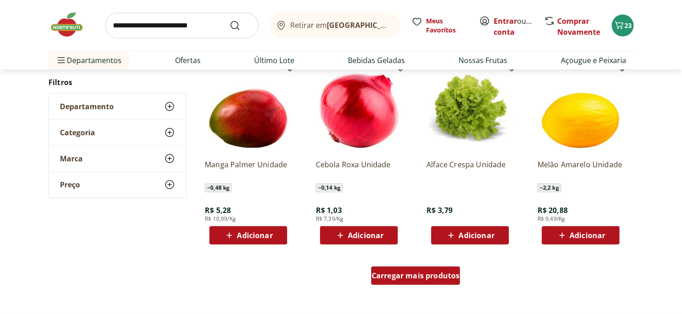
click at [390, 273] on span "Carregar mais produtos" at bounding box center [415, 275] width 88 height 7
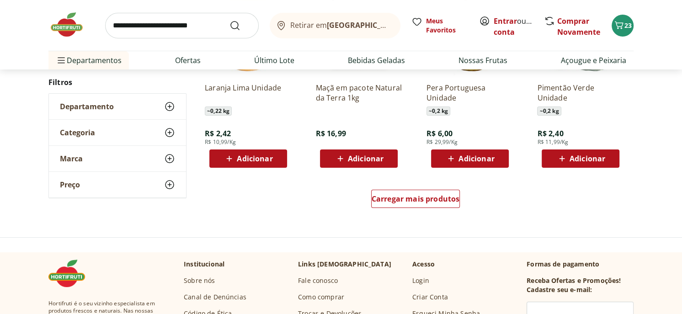
scroll to position [2970, 0]
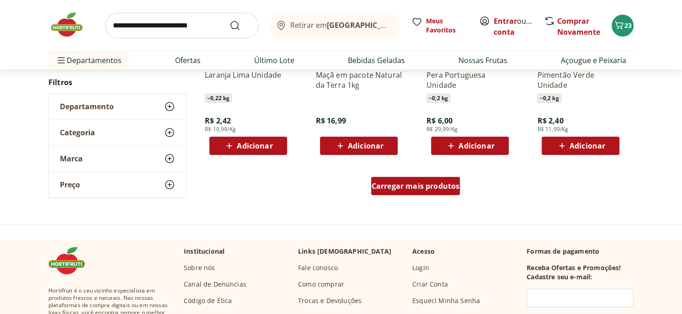
click at [414, 187] on span "Carregar mais produtos" at bounding box center [415, 185] width 88 height 7
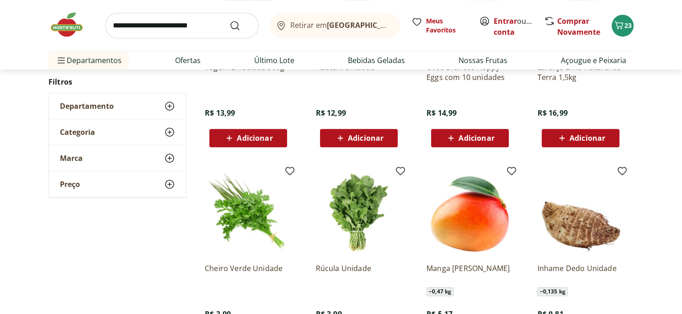
scroll to position [3472, 0]
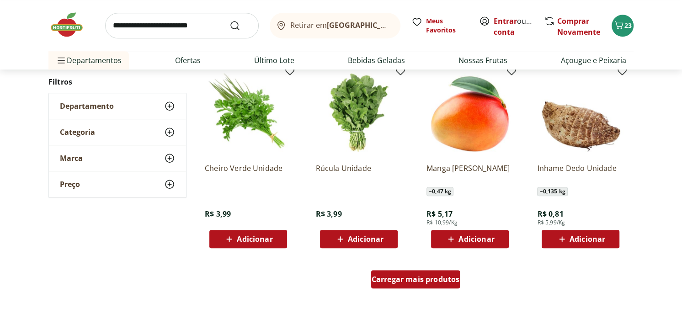
click at [405, 278] on span "Carregar mais produtos" at bounding box center [415, 279] width 88 height 7
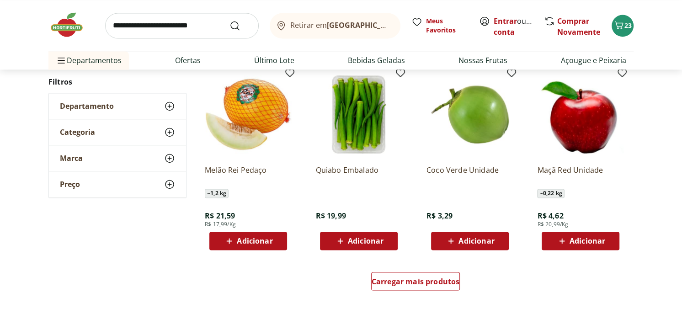
scroll to position [4158, 0]
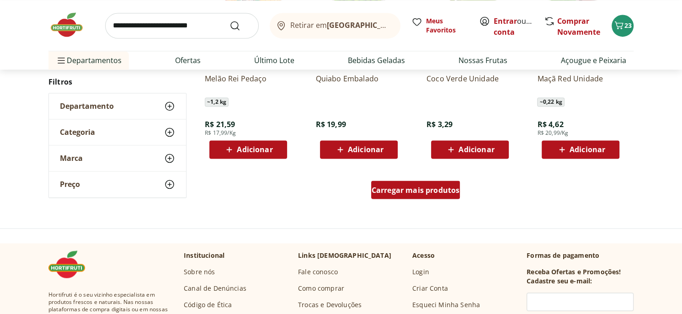
click at [415, 190] on span "Carregar mais produtos" at bounding box center [415, 189] width 88 height 7
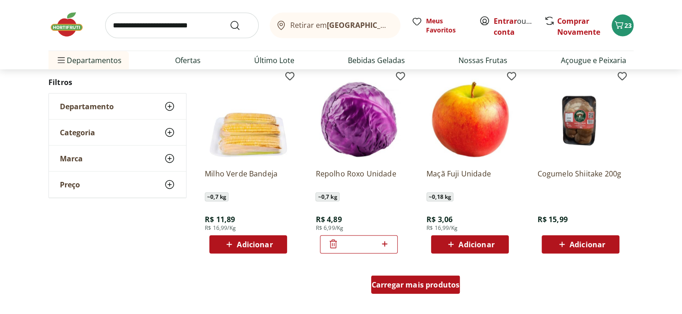
scroll to position [4752, 0]
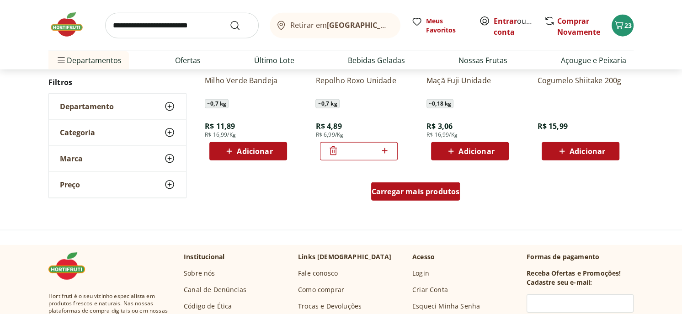
click at [417, 188] on span "Carregar mais produtos" at bounding box center [415, 191] width 88 height 7
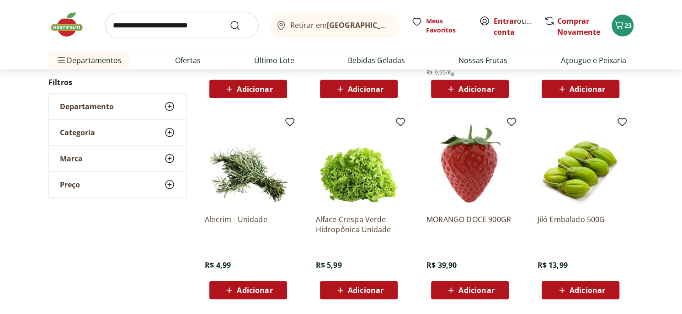
scroll to position [5300, 0]
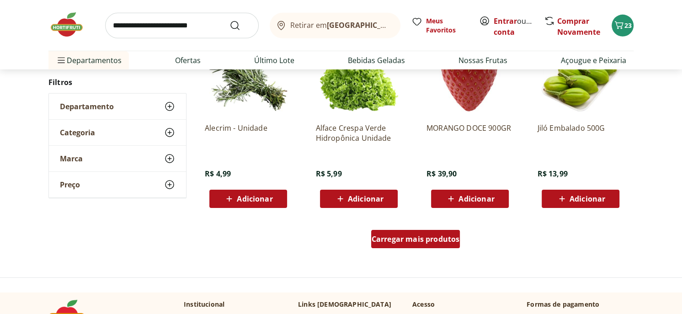
click at [435, 237] on span "Carregar mais produtos" at bounding box center [415, 238] width 88 height 7
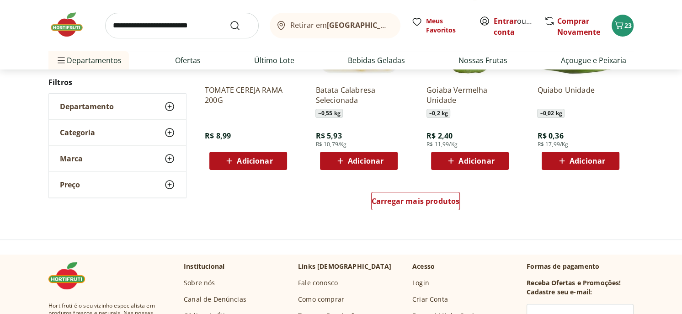
scroll to position [5940, 0]
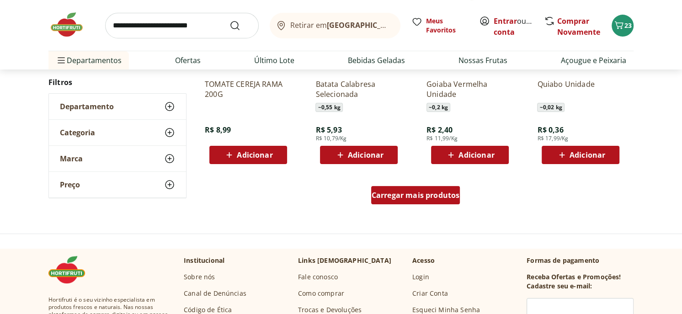
click at [417, 198] on span "Carregar mais produtos" at bounding box center [415, 194] width 88 height 7
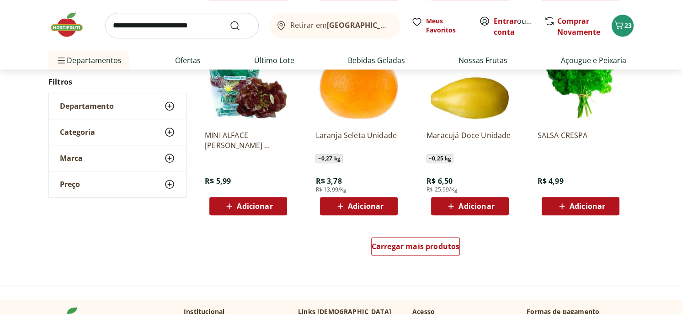
scroll to position [6533, 0]
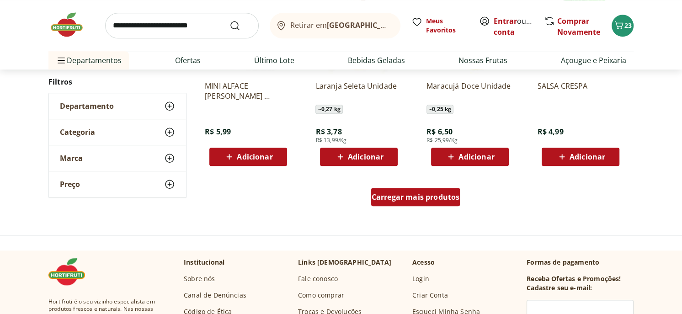
click at [430, 196] on span "Carregar mais produtos" at bounding box center [415, 196] width 88 height 7
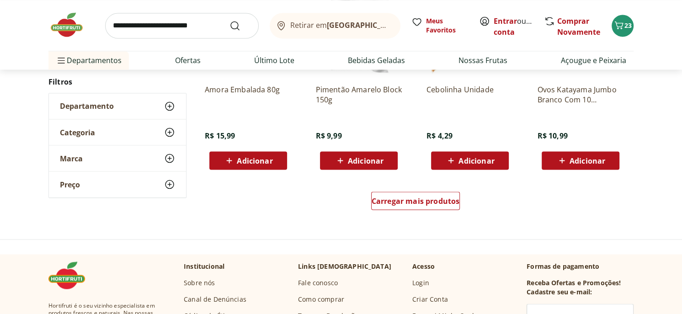
scroll to position [7127, 0]
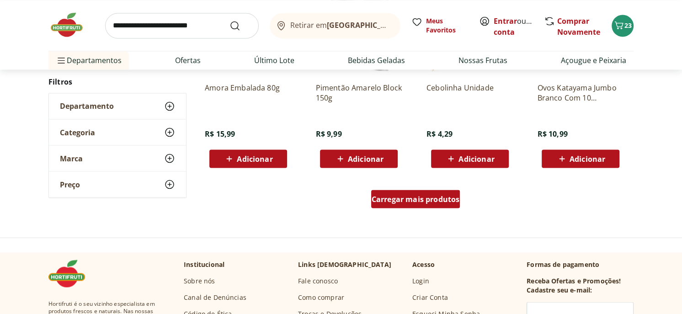
click at [420, 200] on span "Carregar mais produtos" at bounding box center [415, 198] width 88 height 7
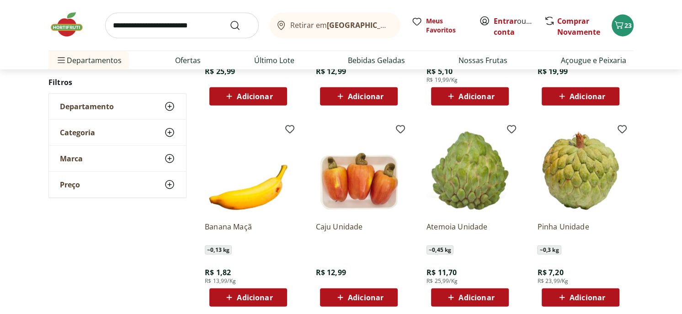
scroll to position [7721, 0]
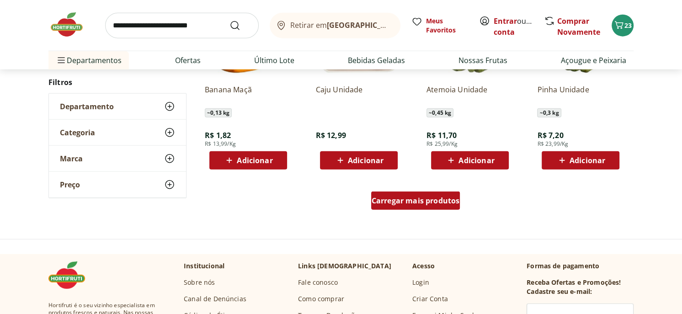
click at [411, 199] on span "Carregar mais produtos" at bounding box center [415, 200] width 88 height 7
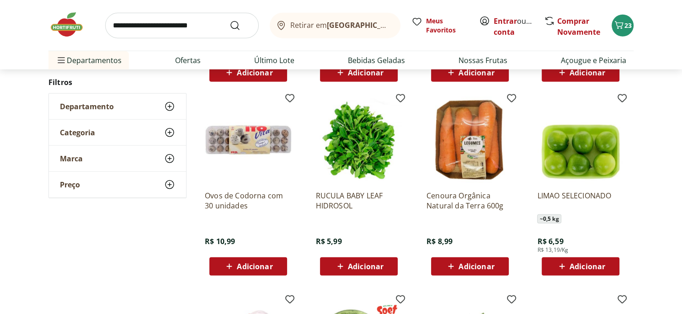
scroll to position [7858, 0]
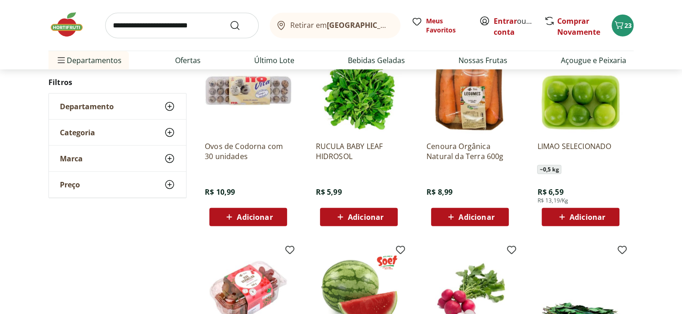
click at [270, 212] on span "Adicionar" at bounding box center [247, 217] width 49 height 11
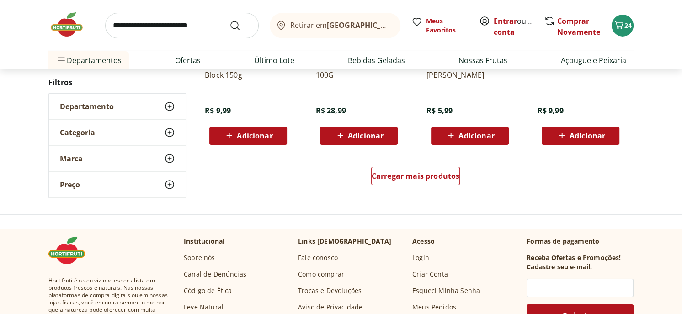
scroll to position [8361, 0]
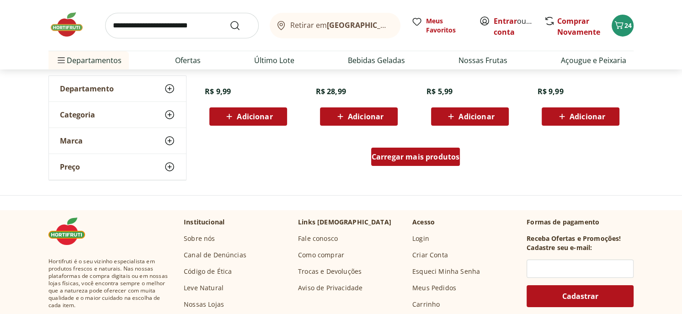
click at [422, 154] on span "Carregar mais produtos" at bounding box center [415, 156] width 88 height 7
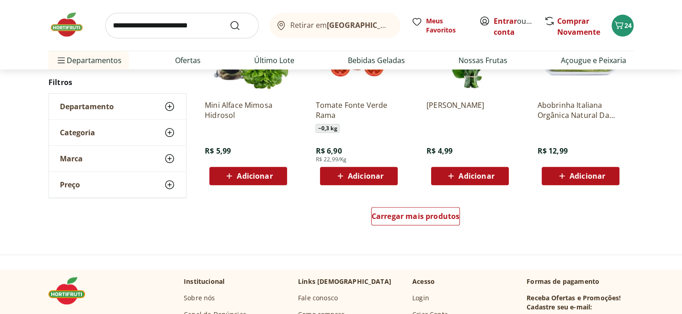
scroll to position [8909, 0]
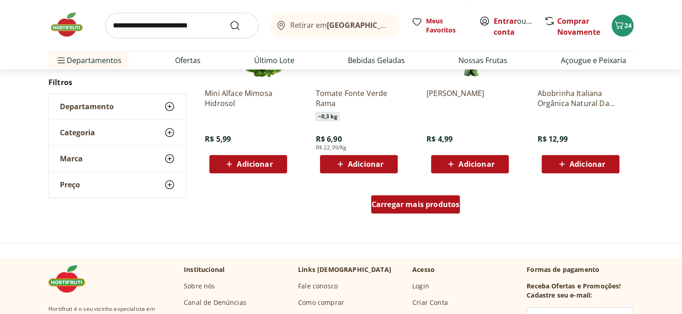
click at [424, 202] on span "Carregar mais produtos" at bounding box center [415, 204] width 88 height 7
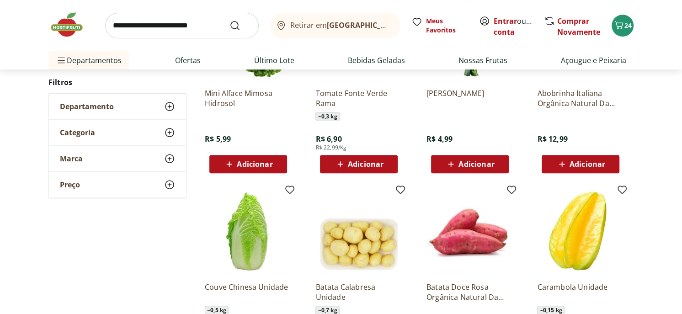
scroll to position [9001, 0]
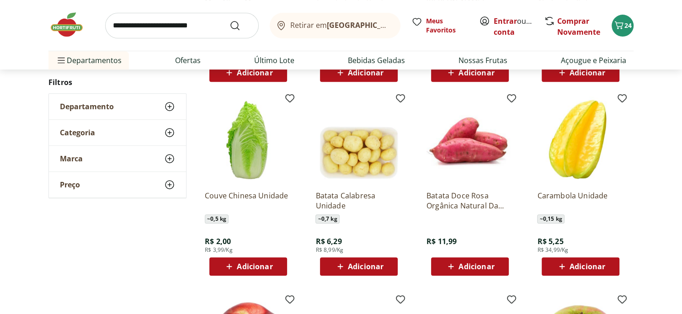
click at [238, 263] on span "Adicionar" at bounding box center [255, 266] width 36 height 7
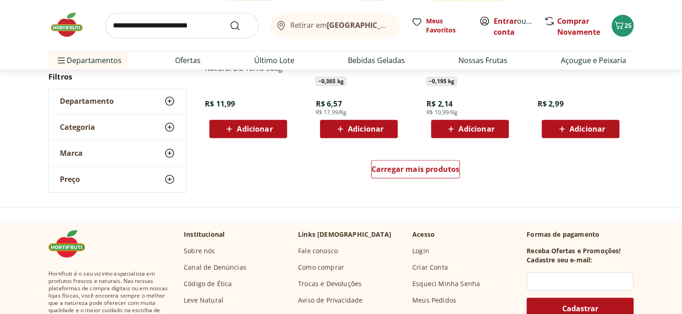
scroll to position [9549, 0]
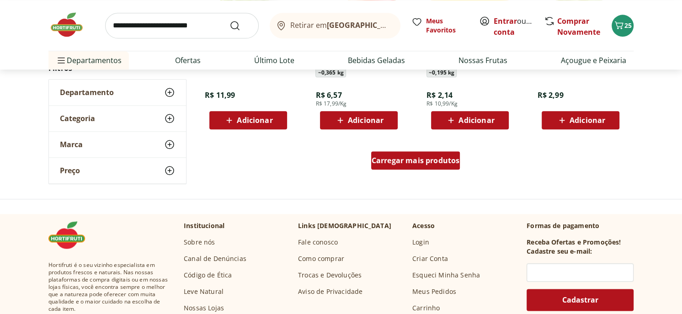
click at [431, 162] on span "Carregar mais produtos" at bounding box center [415, 160] width 88 height 7
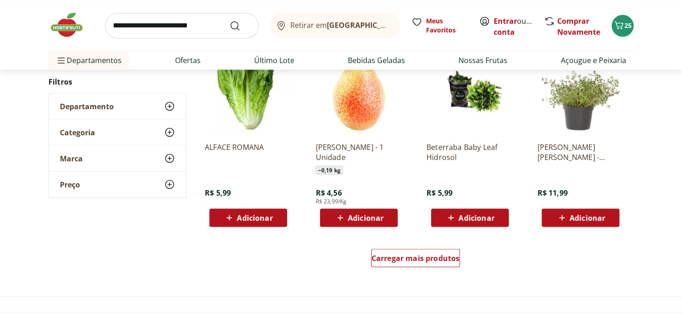
scroll to position [10052, 0]
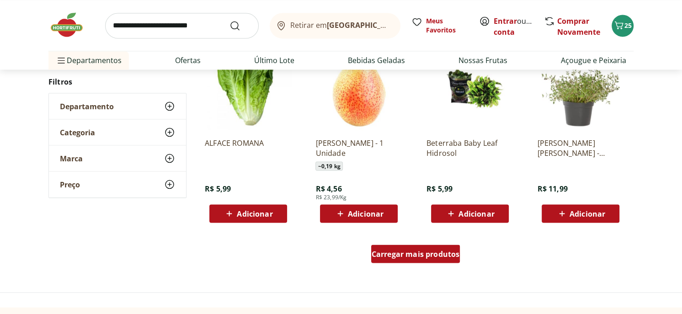
click at [414, 252] on span "Carregar mais produtos" at bounding box center [415, 253] width 88 height 7
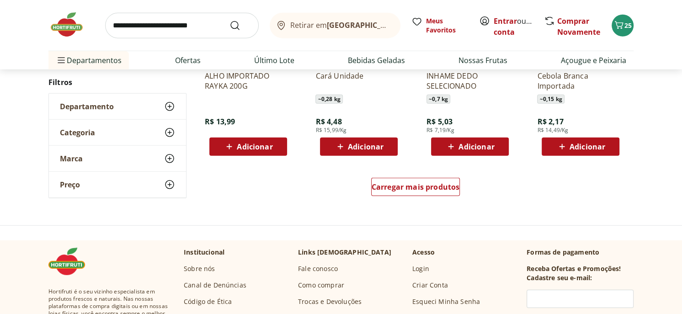
scroll to position [10737, 0]
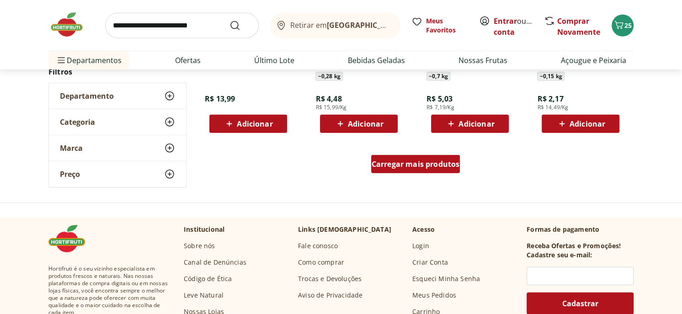
click at [404, 164] on span "Carregar mais produtos" at bounding box center [415, 163] width 88 height 7
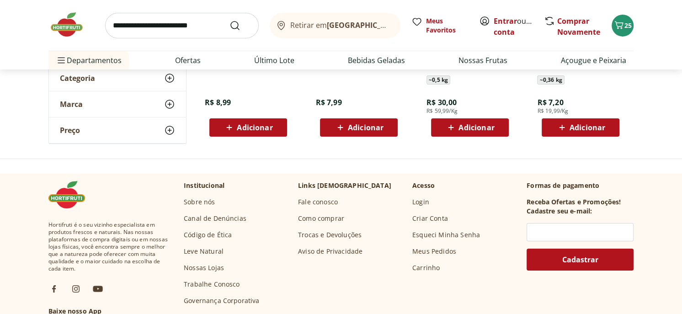
scroll to position [11331, 0]
